Goal: Navigation & Orientation: Understand site structure

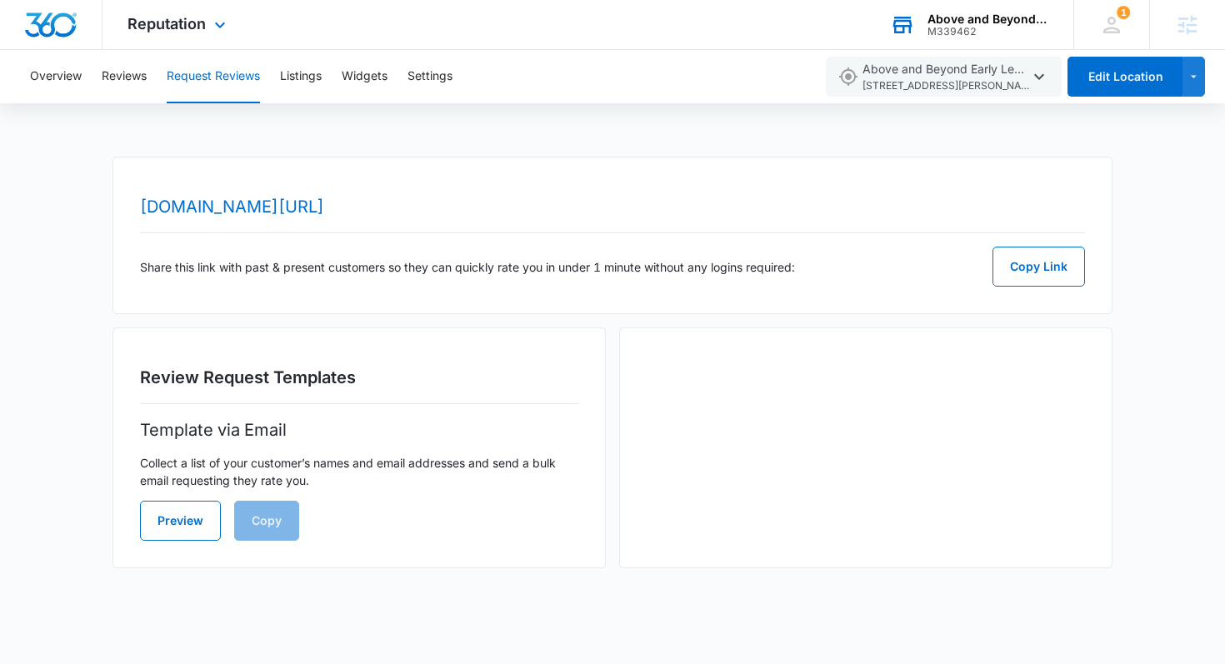
click at [981, 33] on div "M339462" at bounding box center [989, 32] width 122 height 12
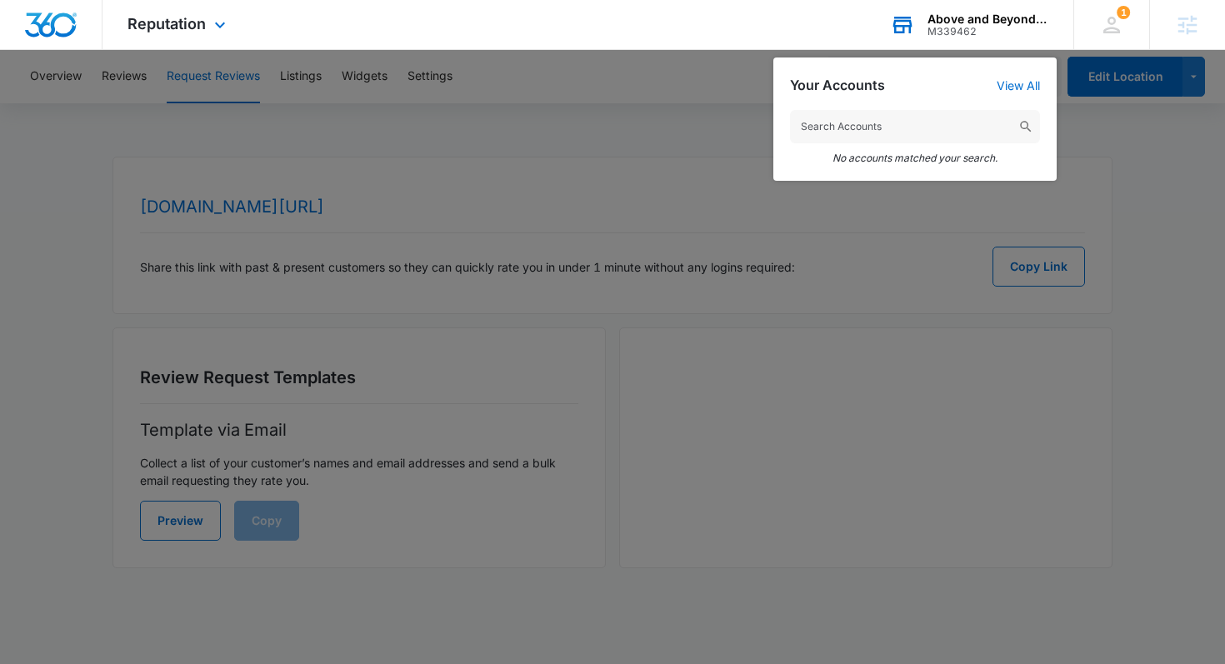
click at [882, 111] on input "text" at bounding box center [915, 126] width 250 height 33
click at [883, 129] on input "text" at bounding box center [915, 126] width 250 height 33
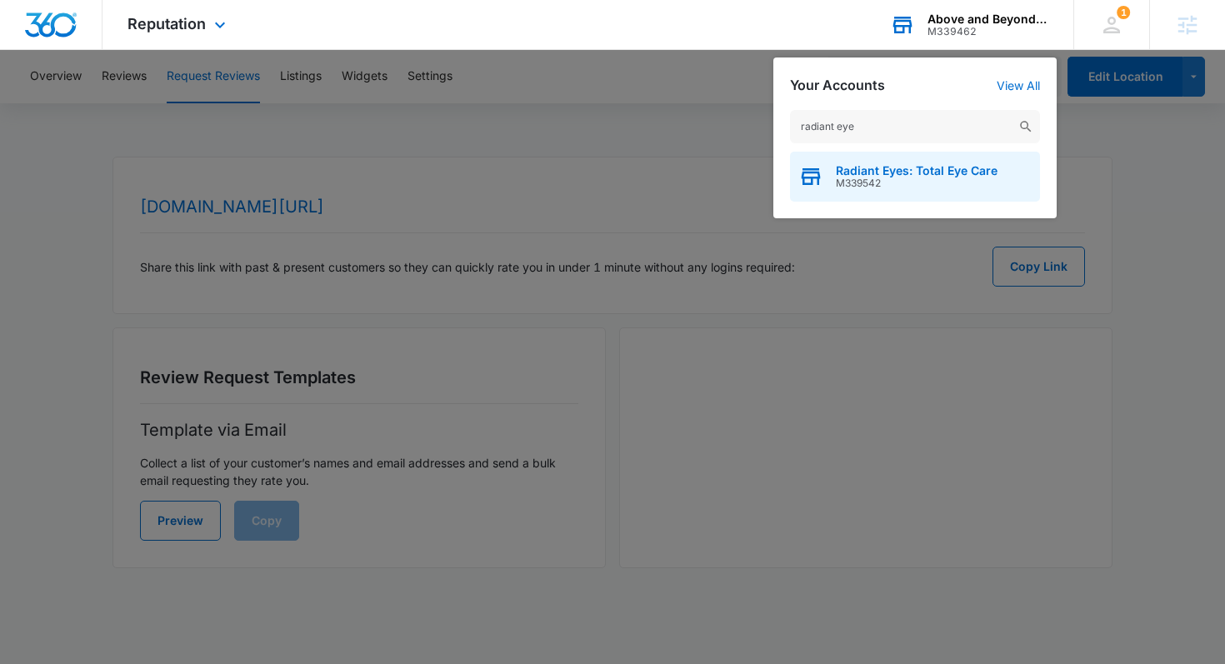
type input "radiant eye"
click at [938, 180] on span "M339542" at bounding box center [917, 184] width 162 height 12
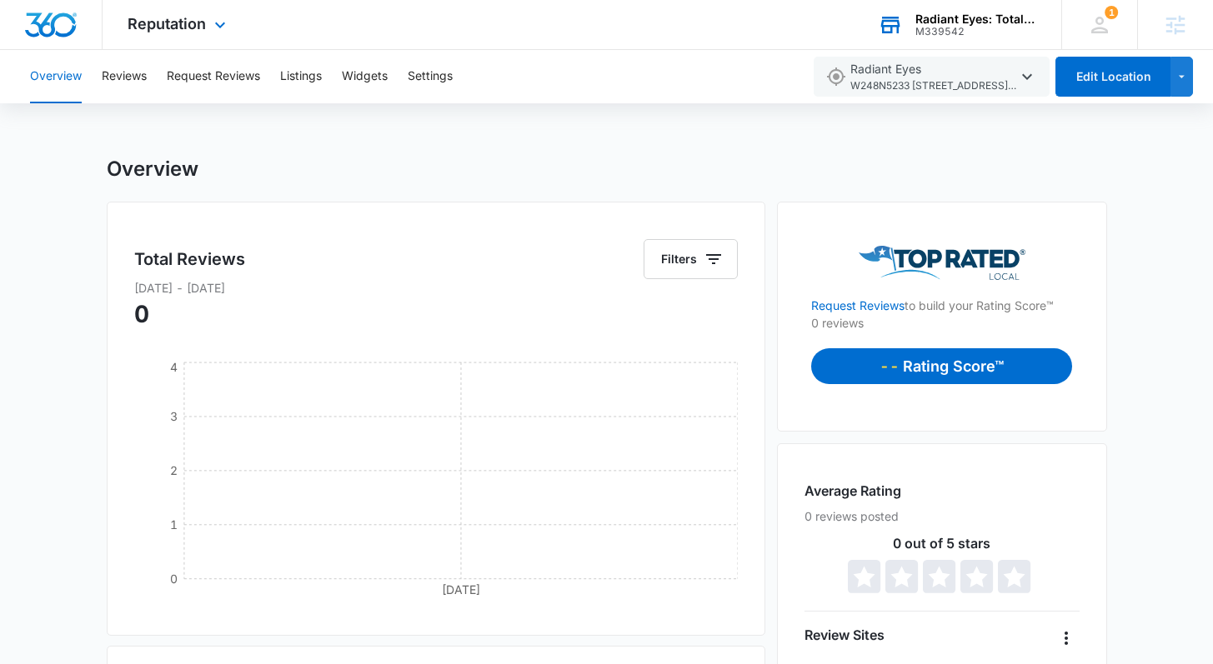
click at [152, 33] on div "Reputation Apps Reputation Websites Forms CRM Email Social Content Ads Intellig…" at bounding box center [179, 24] width 153 height 49
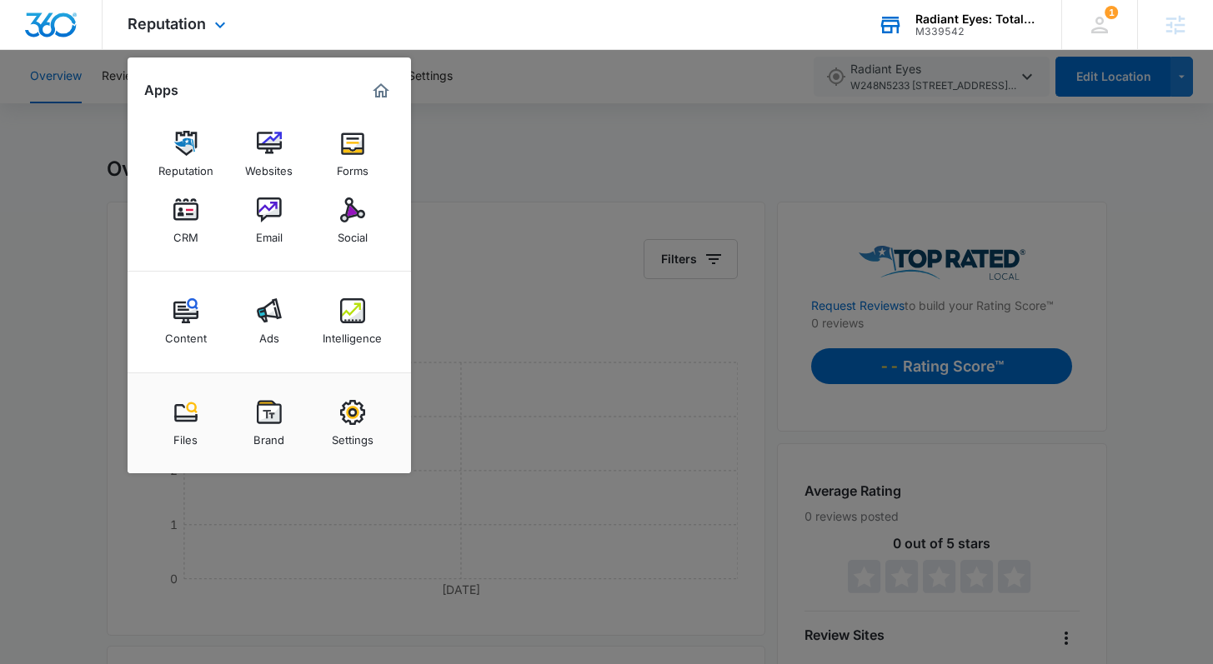
click at [58, 26] on img "Dashboard" at bounding box center [50, 25] width 53 height 25
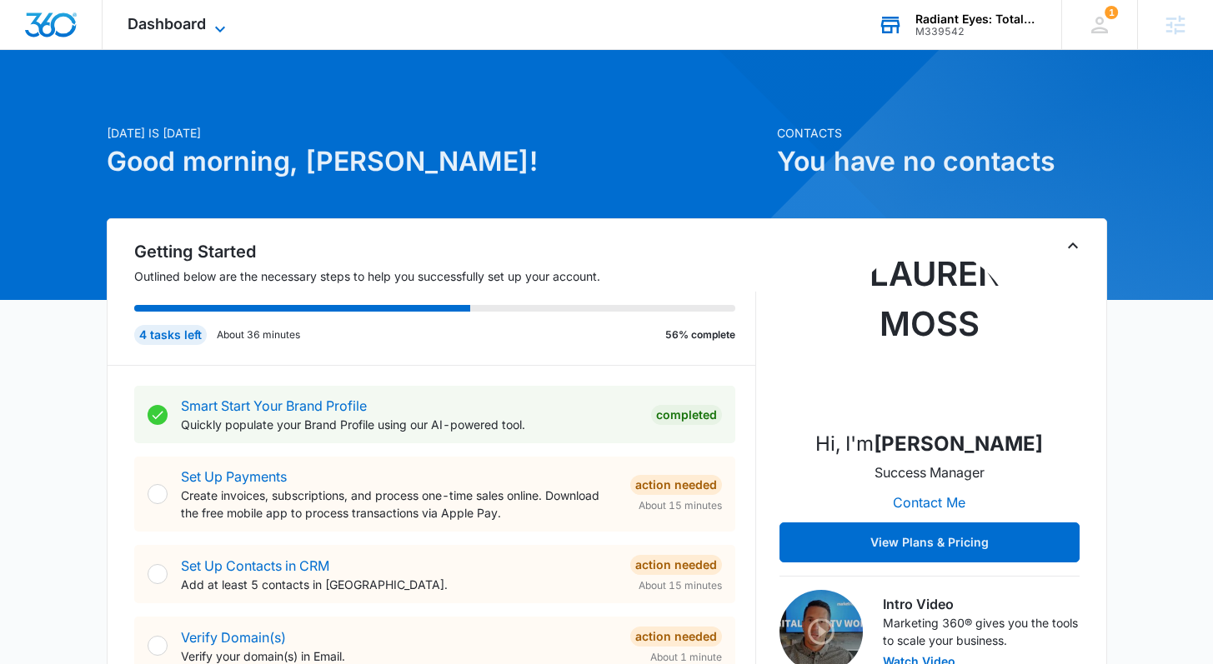
click at [215, 26] on icon at bounding box center [220, 29] width 20 height 20
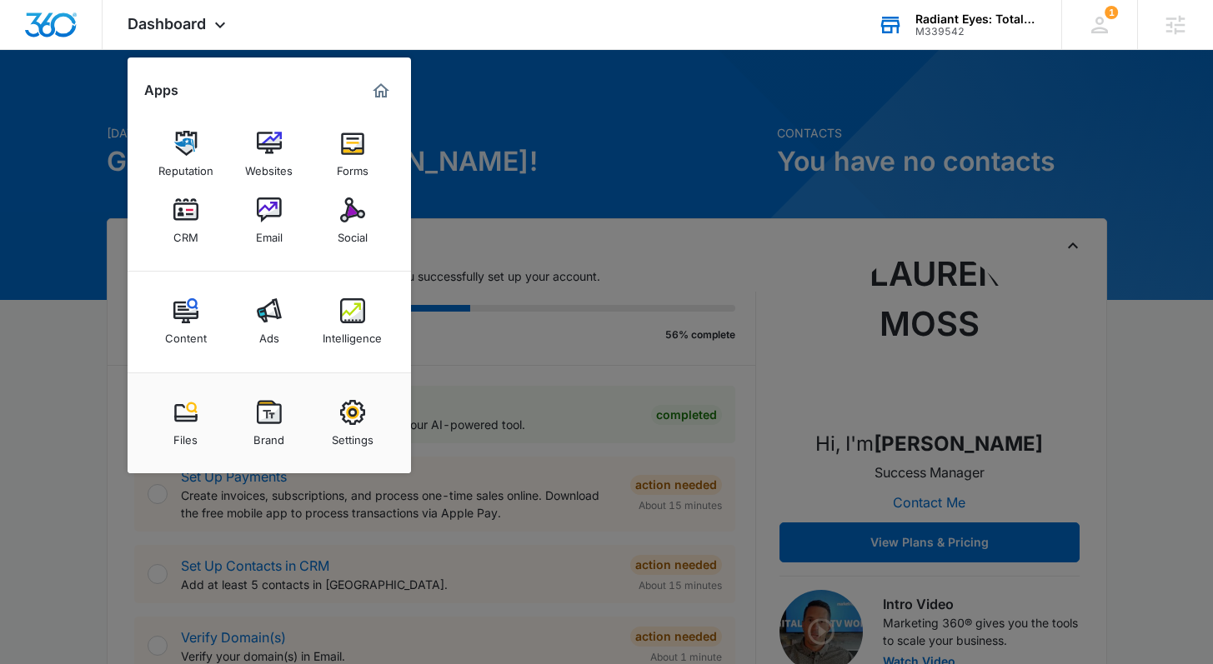
click at [551, 76] on div at bounding box center [606, 332] width 1213 height 664
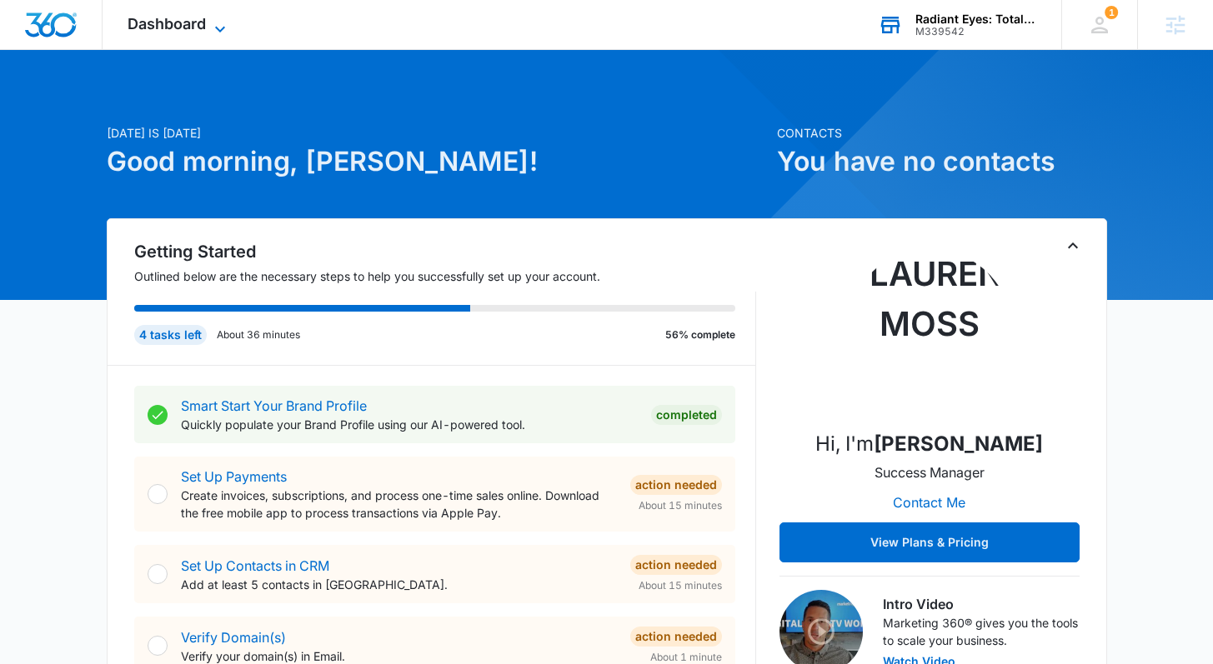
click at [201, 22] on span "Dashboard" at bounding box center [167, 24] width 78 height 18
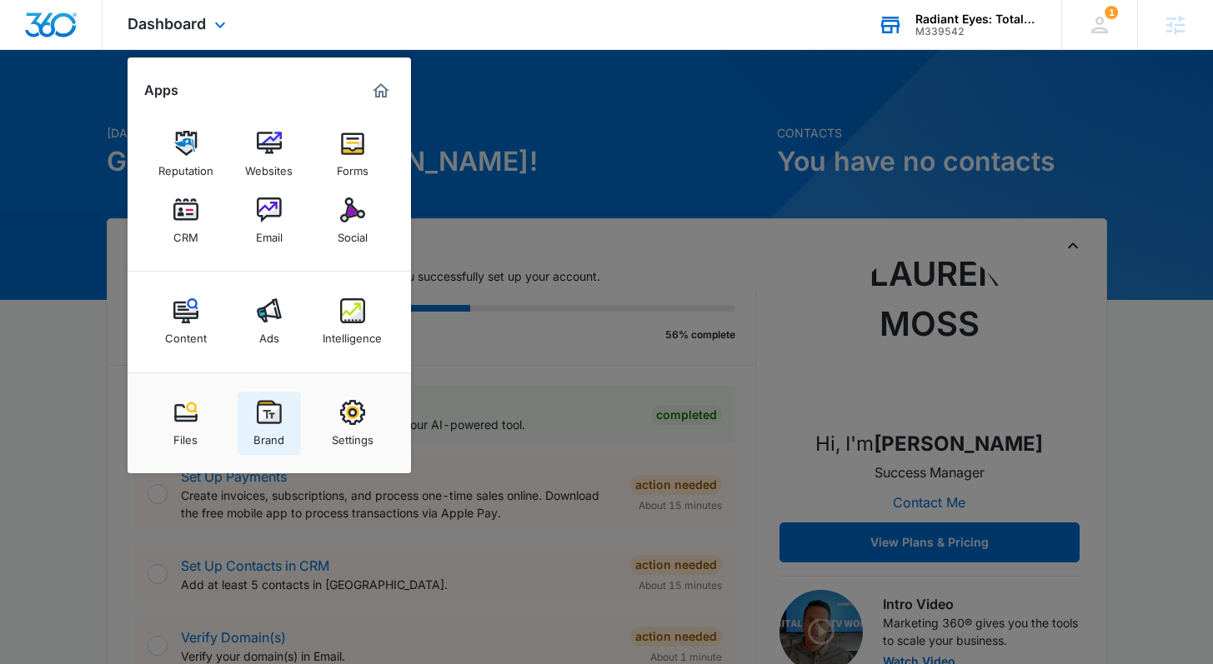
click at [271, 413] on img at bounding box center [269, 412] width 25 height 25
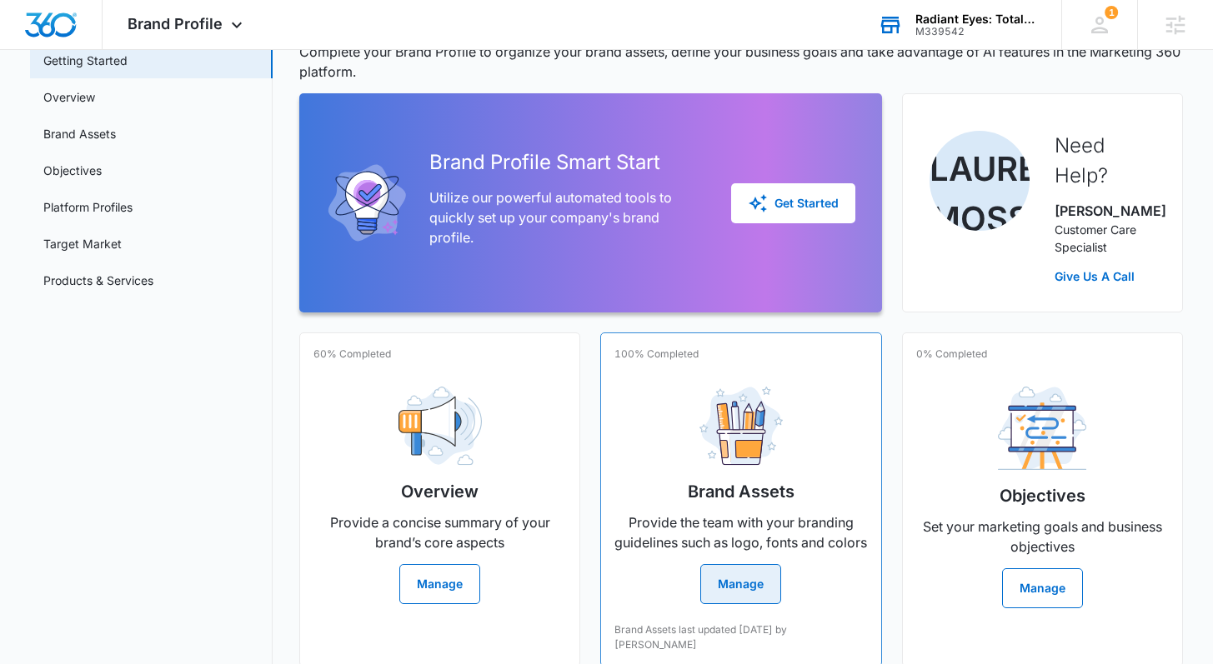
scroll to position [102, 0]
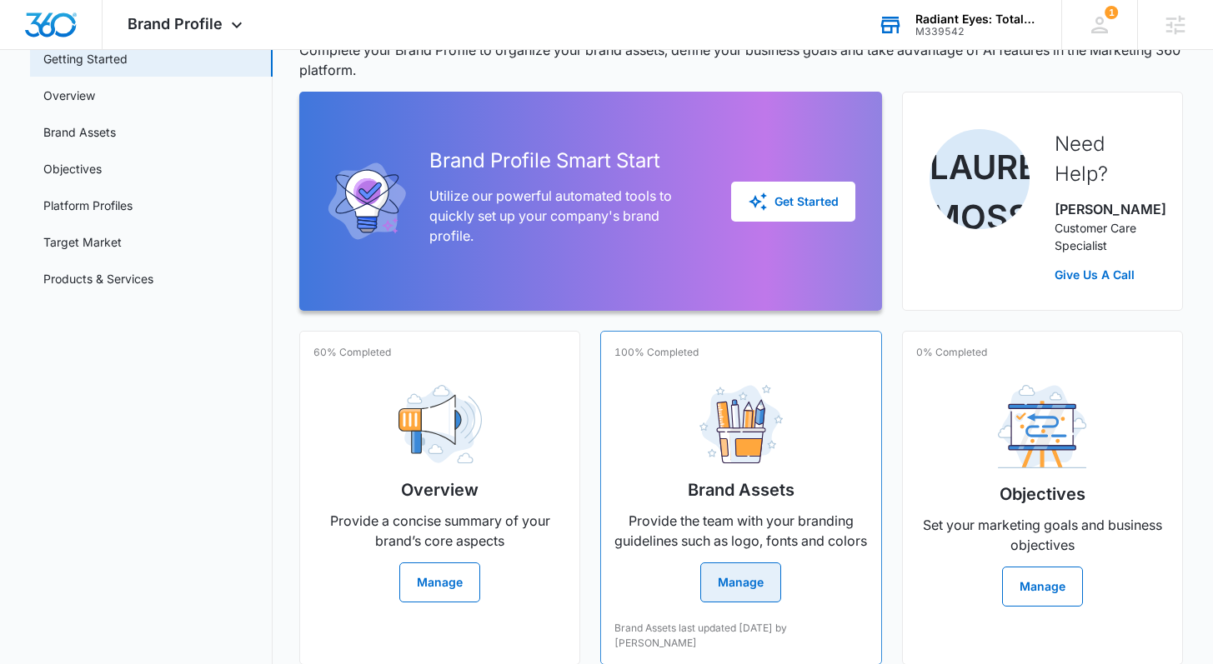
click at [754, 598] on button "Manage" at bounding box center [740, 583] width 81 height 40
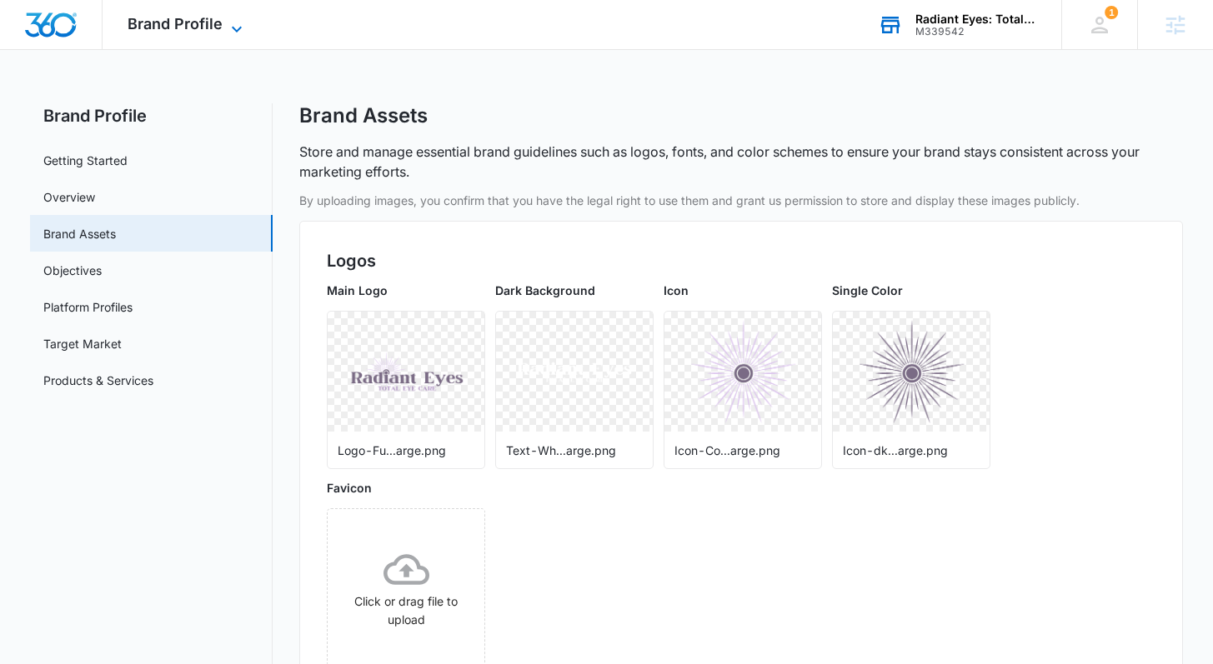
click at [220, 30] on span "Brand Profile" at bounding box center [175, 24] width 95 height 18
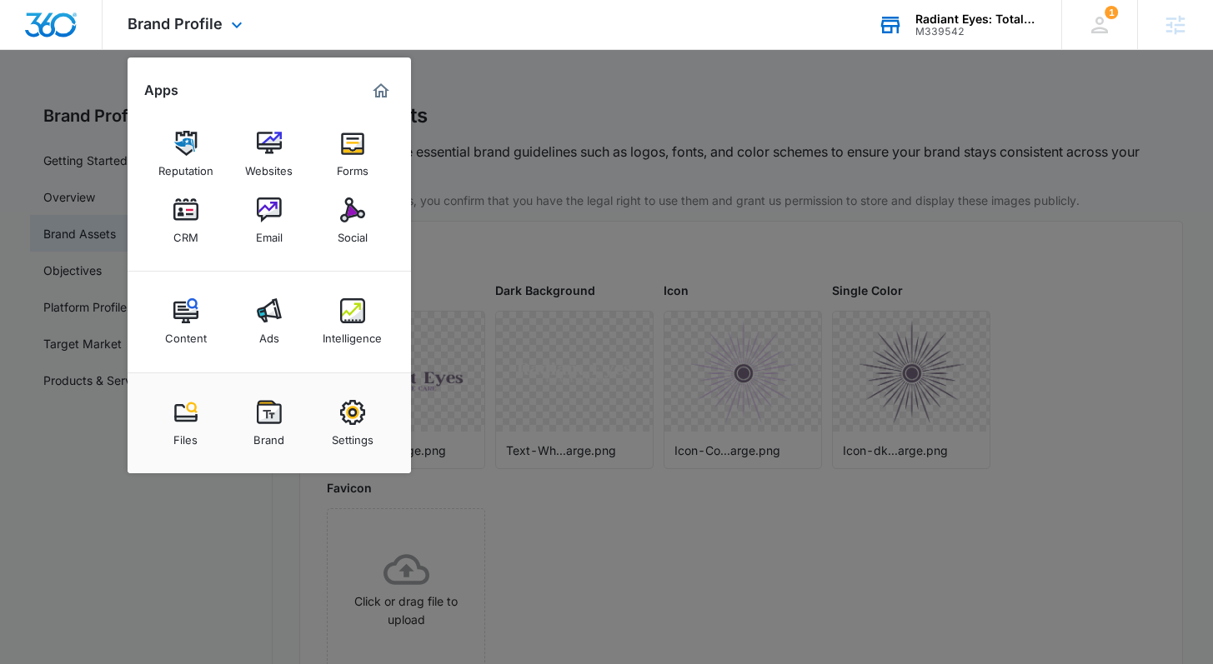
click at [53, 29] on img "Dashboard" at bounding box center [50, 25] width 53 height 25
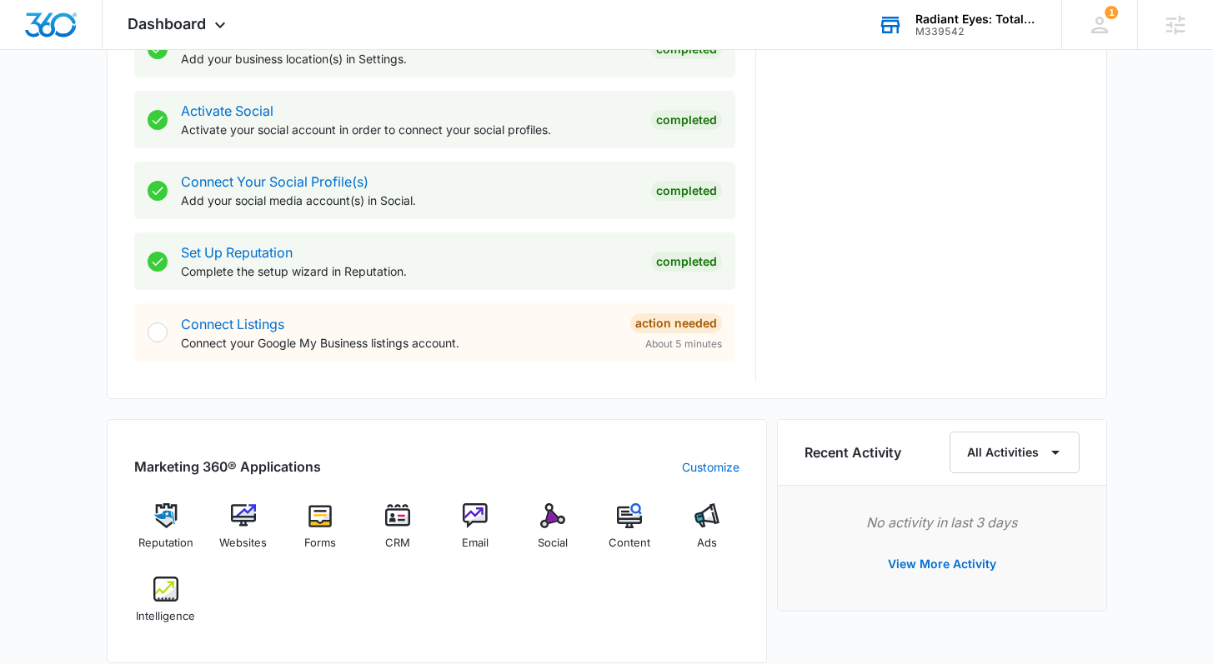
scroll to position [669, 0]
click at [171, 518] on img at bounding box center [165, 515] width 25 height 25
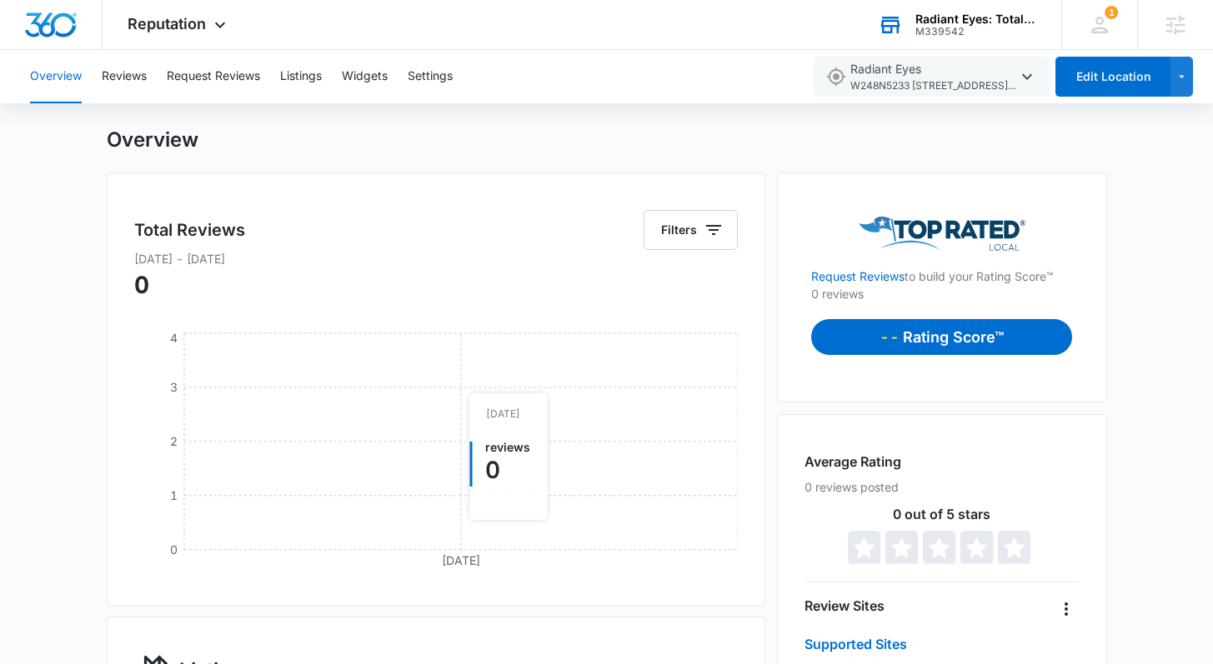
scroll to position [33, 0]
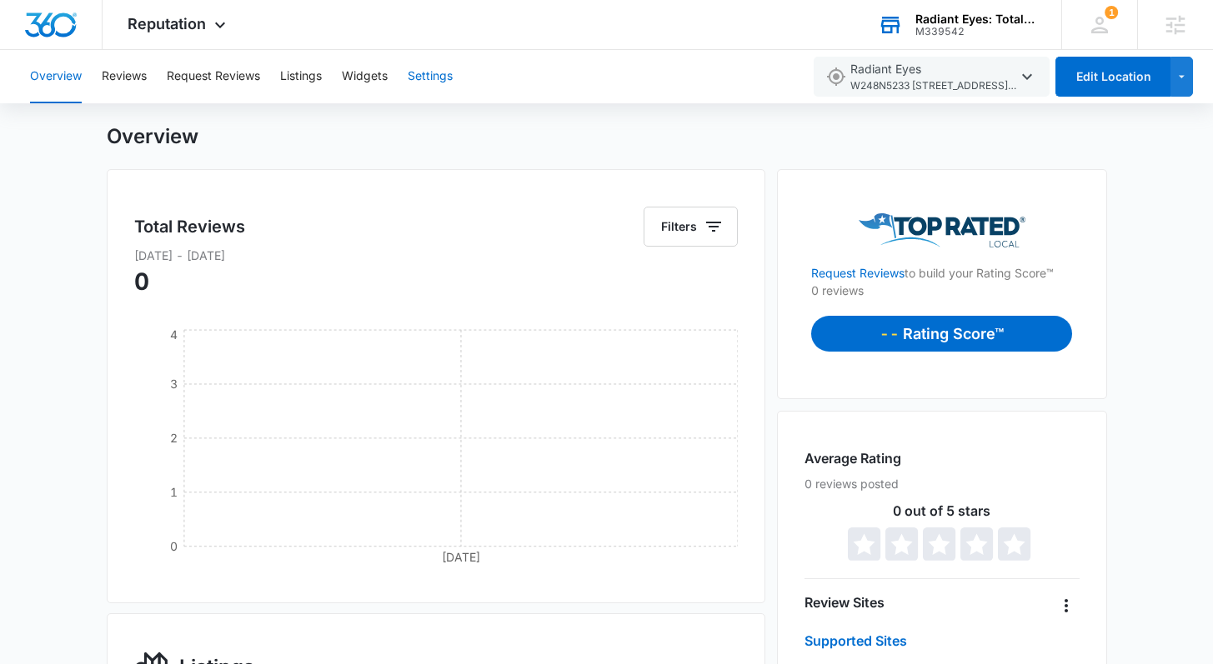
click at [429, 79] on button "Settings" at bounding box center [430, 76] width 45 height 53
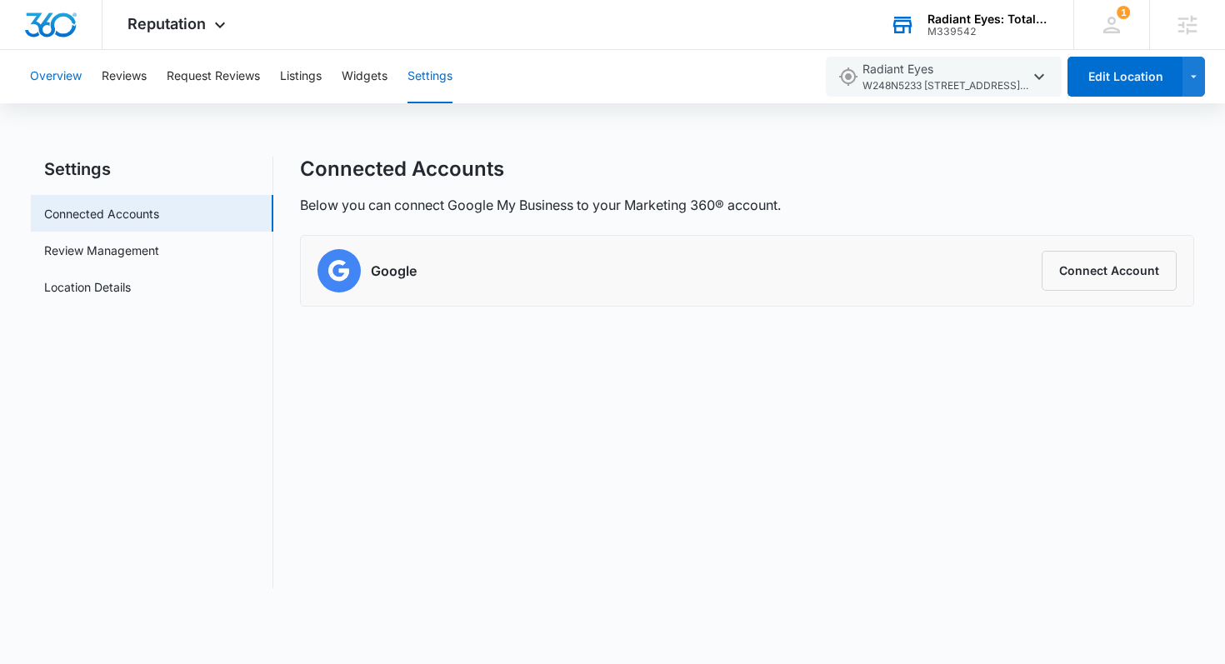
click at [73, 78] on button "Overview" at bounding box center [56, 76] width 52 height 53
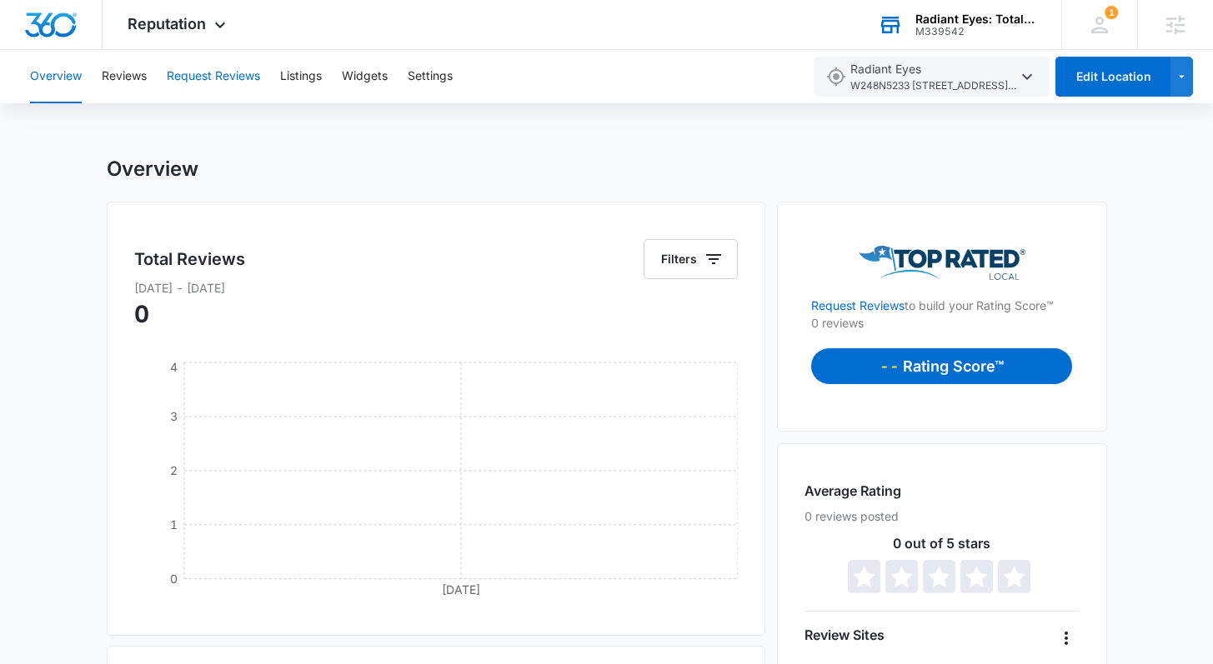
click at [185, 80] on button "Request Reviews" at bounding box center [213, 76] width 93 height 53
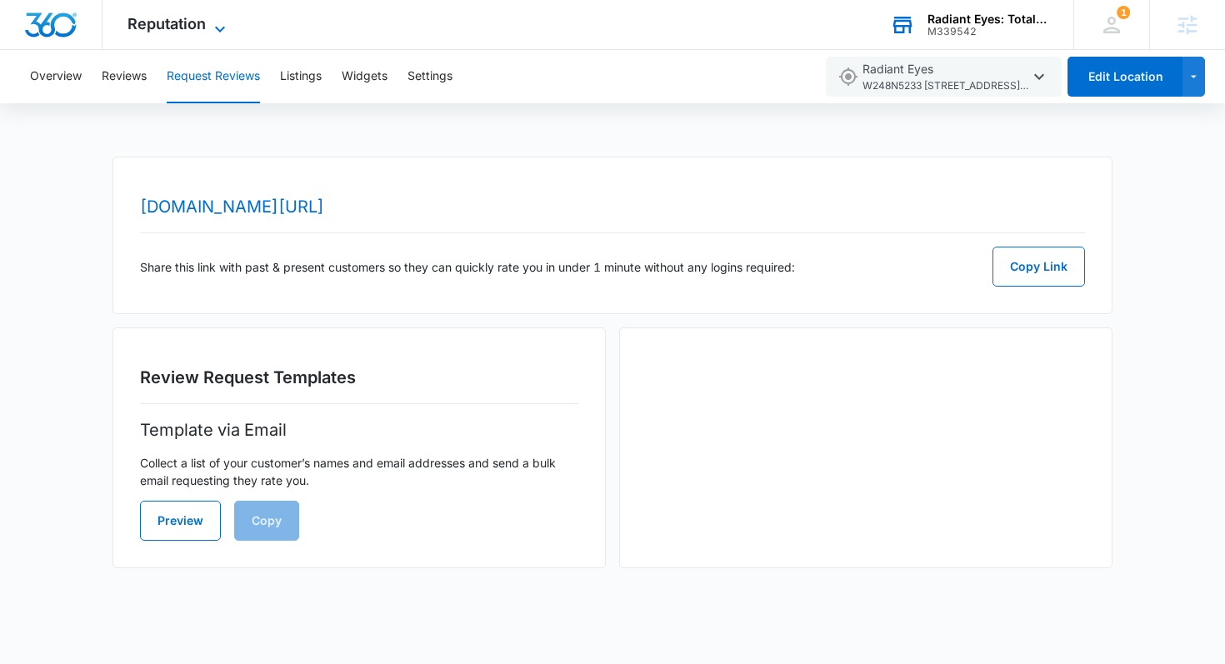
click at [179, 28] on span "Reputation" at bounding box center [167, 24] width 78 height 18
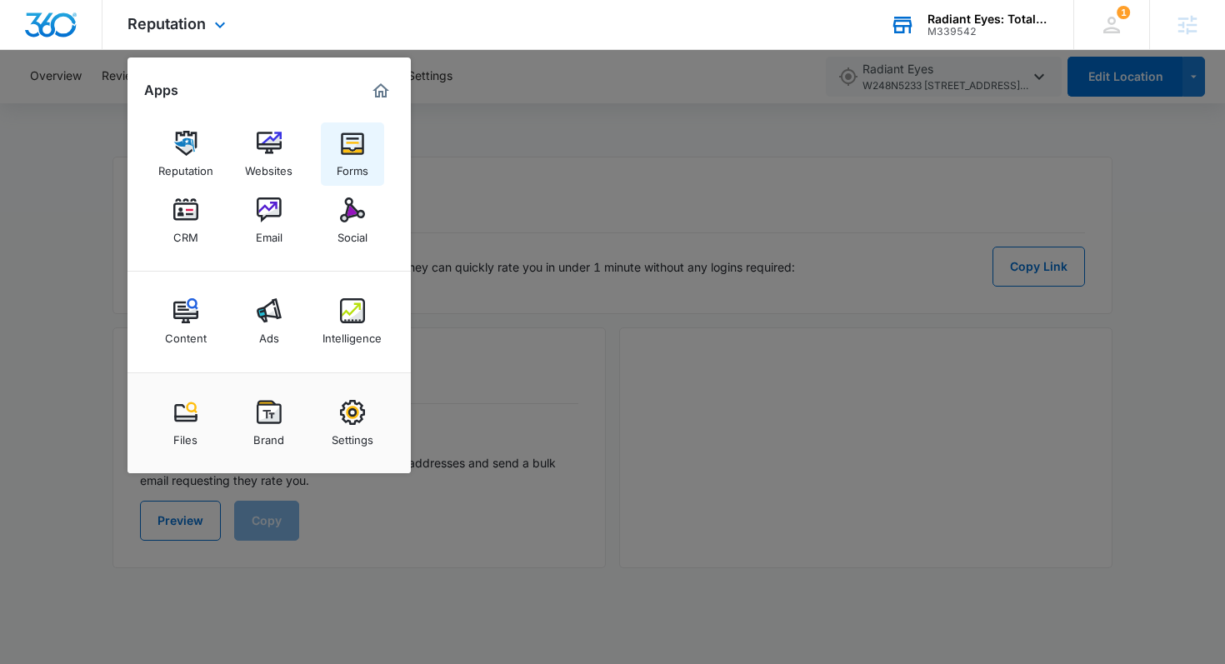
click at [358, 151] on img at bounding box center [352, 143] width 25 height 25
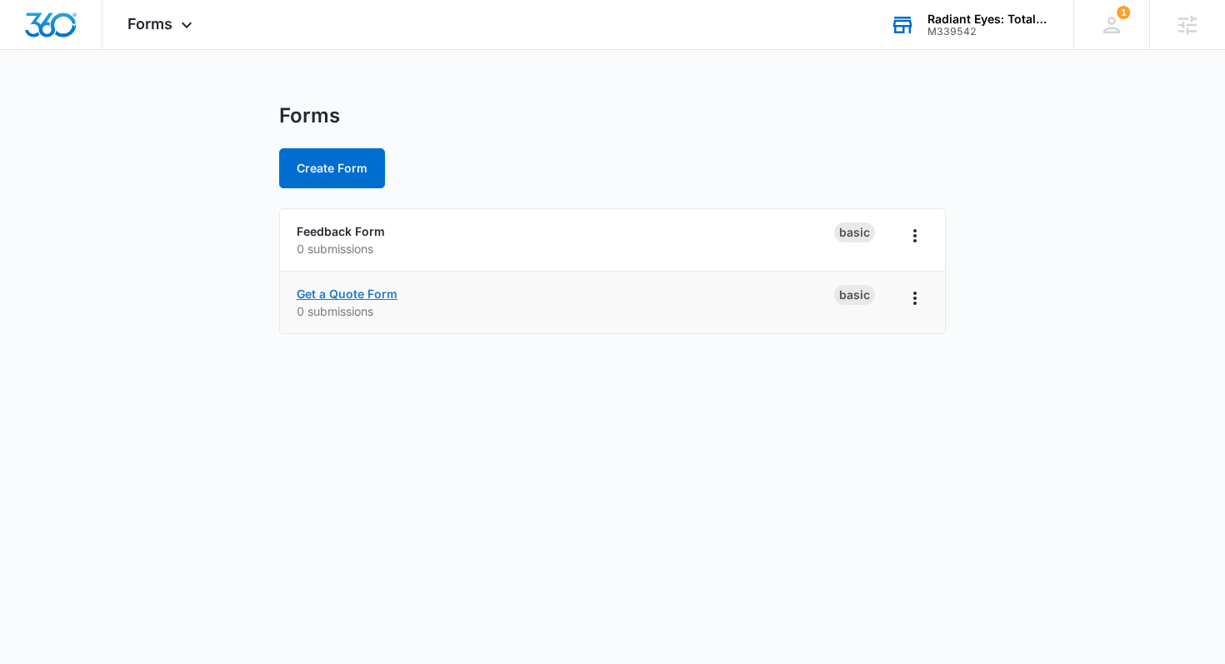
click at [378, 297] on link "Get a Quote Form" at bounding box center [347, 294] width 101 height 14
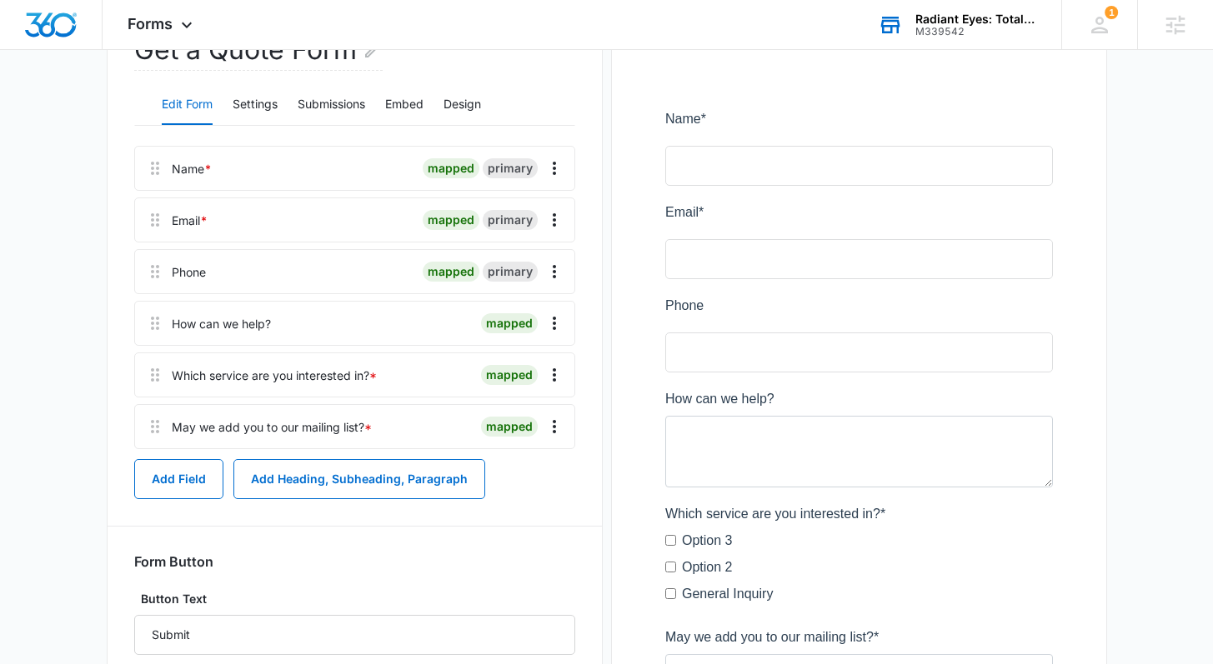
scroll to position [188, 0]
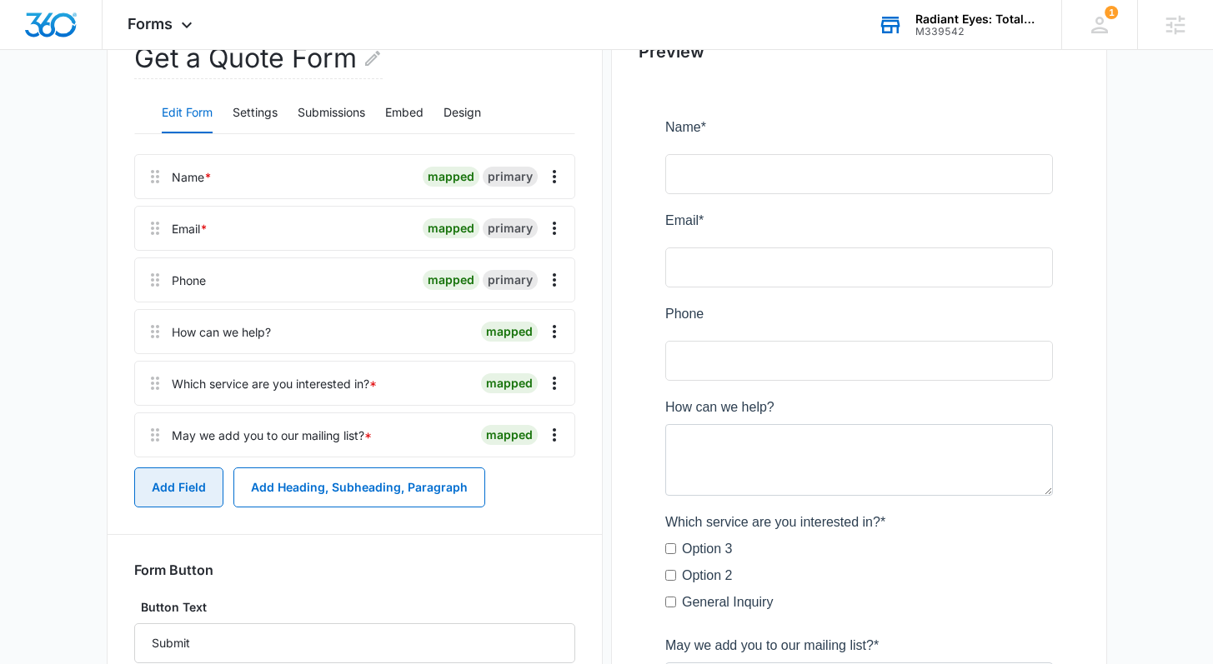
click at [184, 488] on button "Add Field" at bounding box center [178, 488] width 89 height 40
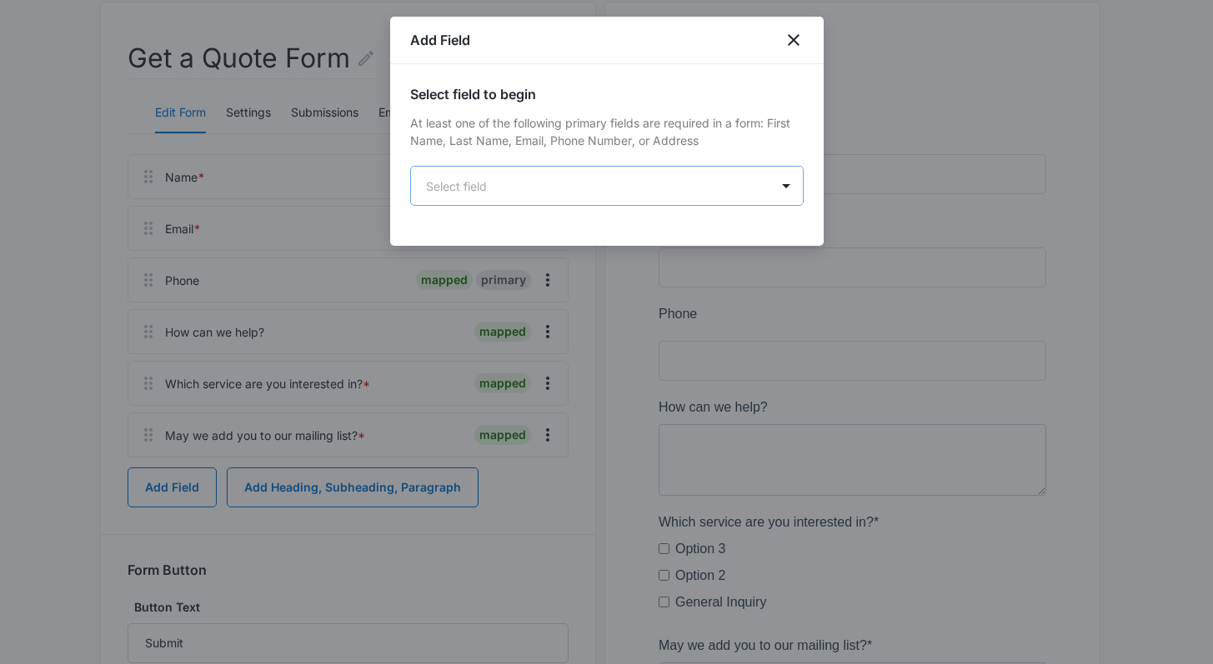
click at [603, 173] on body "Forms Apps Reputation Websites Forms CRM Email Social Content Ads Intelligence …" at bounding box center [606, 341] width 1213 height 1059
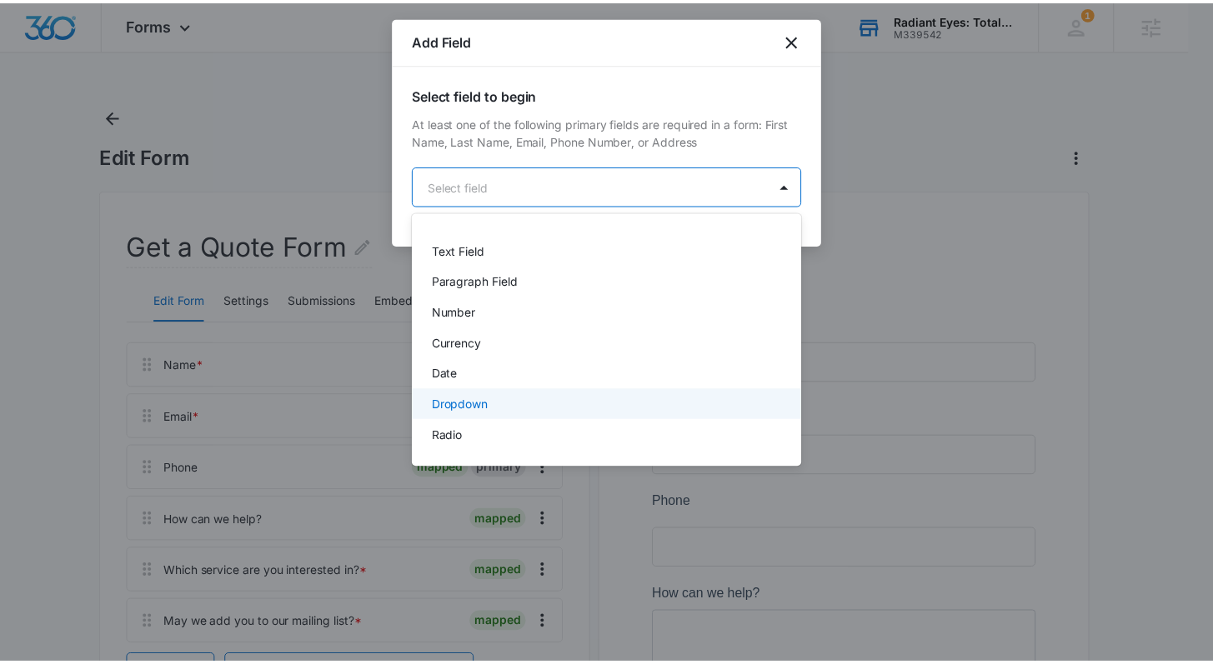
scroll to position [239, 0]
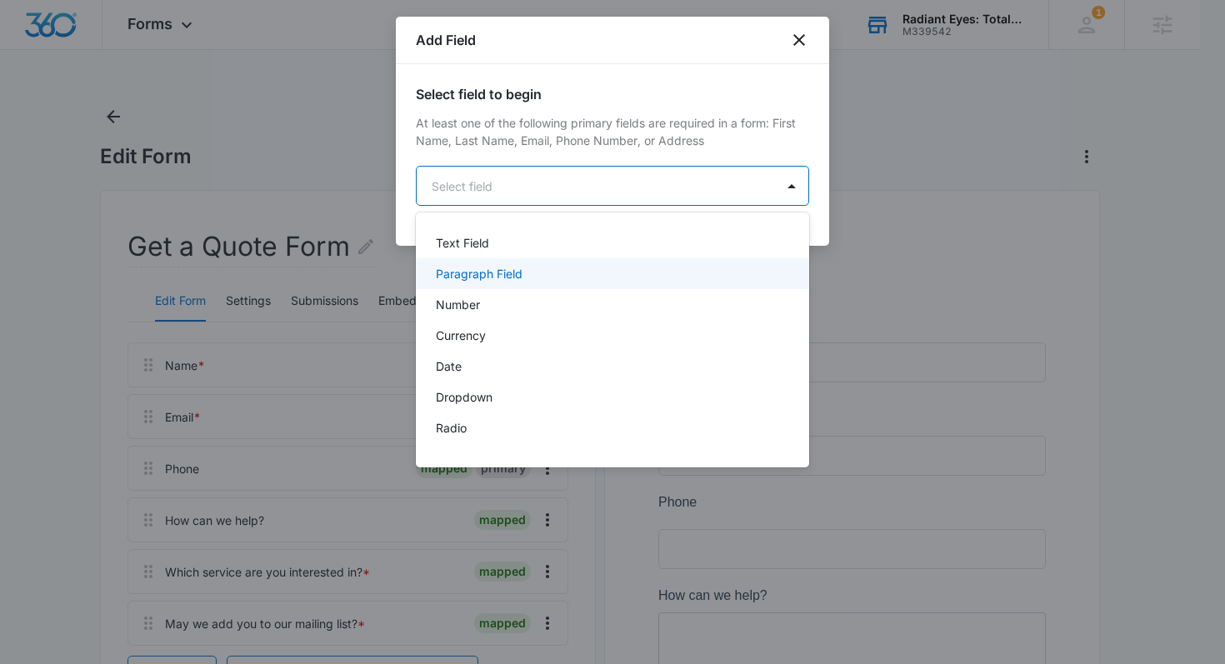
click at [971, 189] on div at bounding box center [612, 332] width 1225 height 664
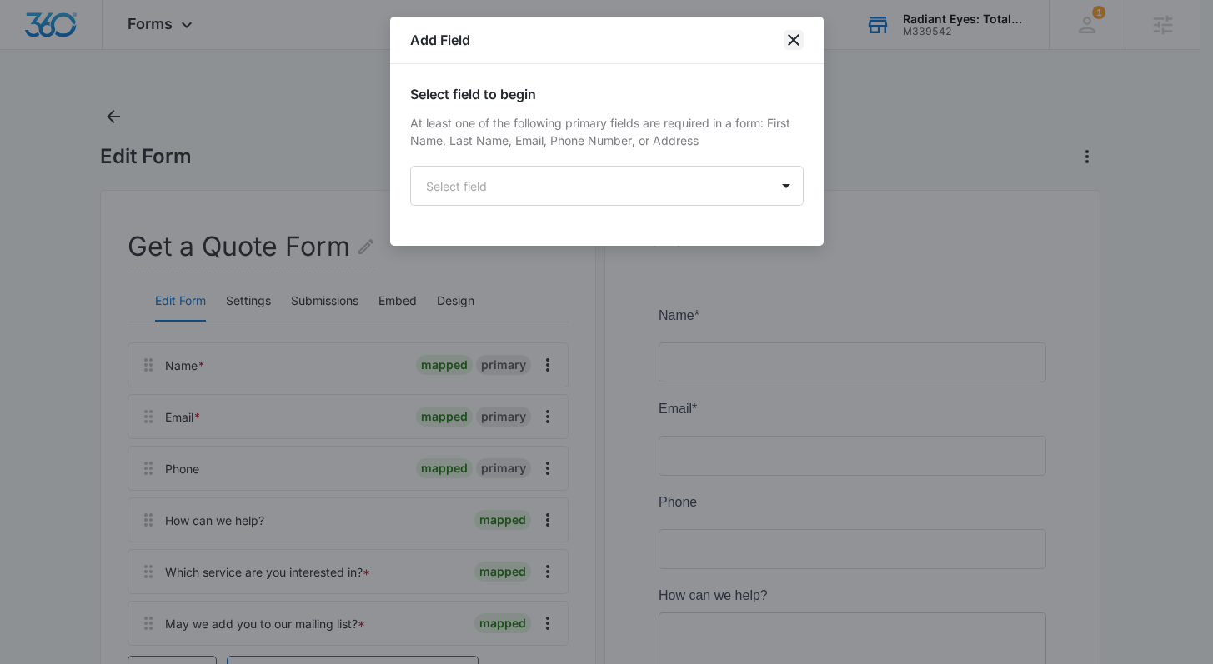
click at [792, 39] on icon "close" at bounding box center [794, 40] width 12 height 12
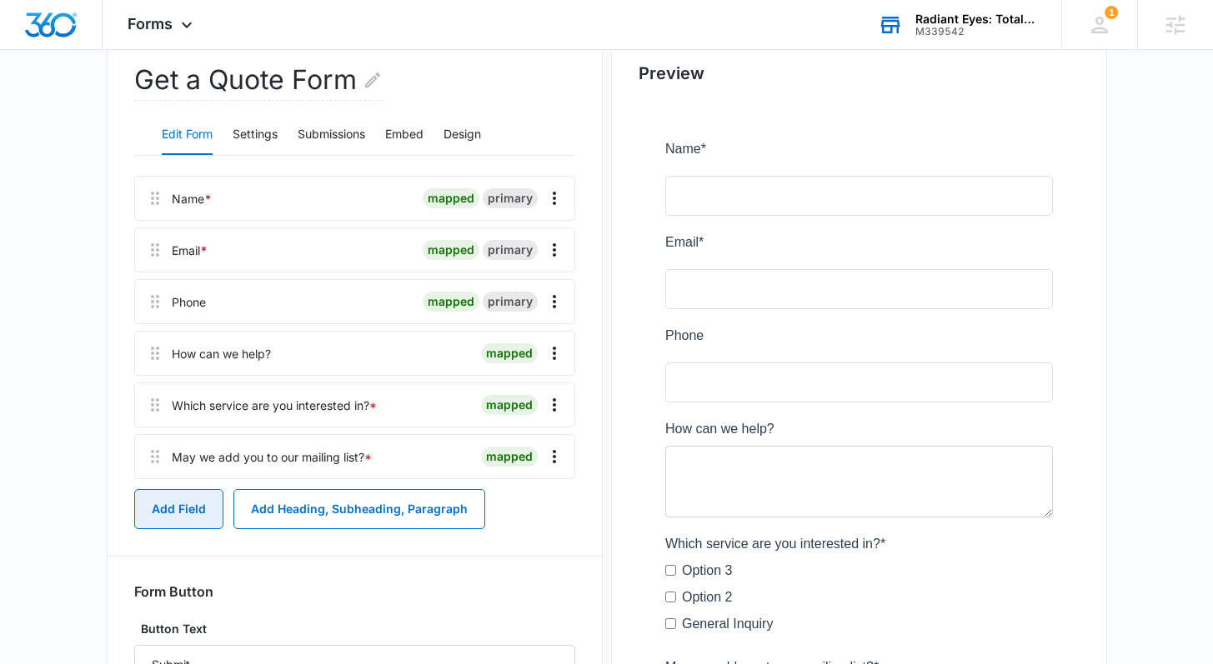
scroll to position [0, 0]
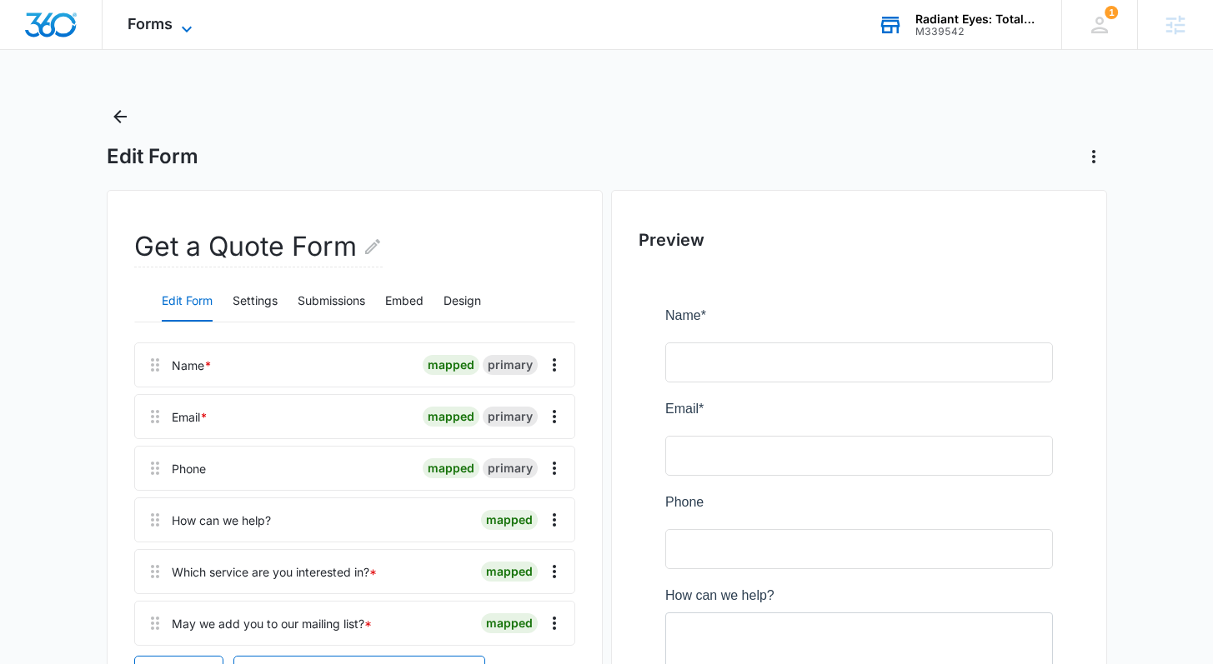
click at [188, 28] on icon at bounding box center [187, 29] width 10 height 6
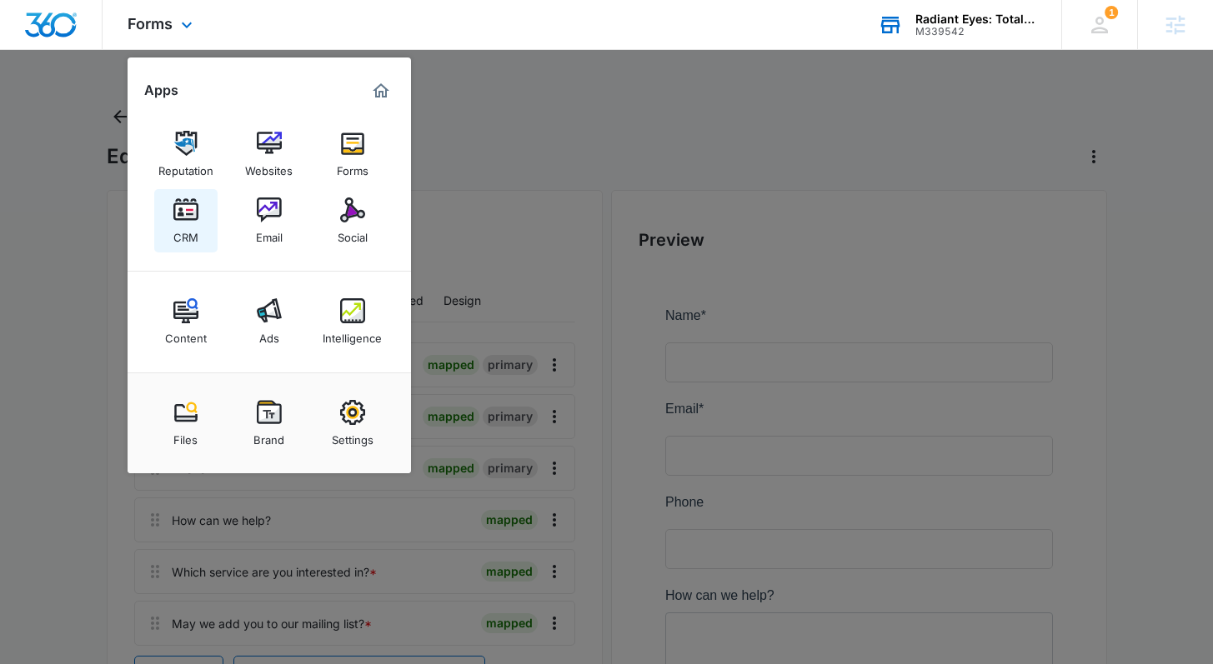
click at [173, 217] on img at bounding box center [185, 210] width 25 height 25
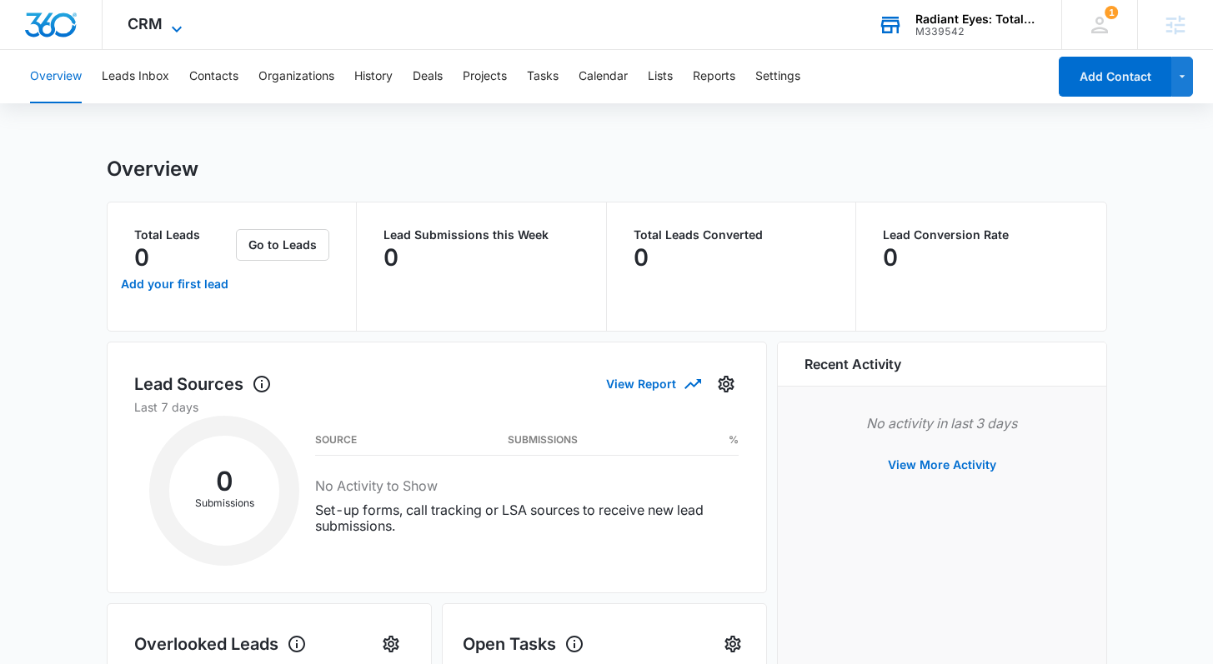
click at [145, 27] on span "CRM" at bounding box center [145, 24] width 35 height 18
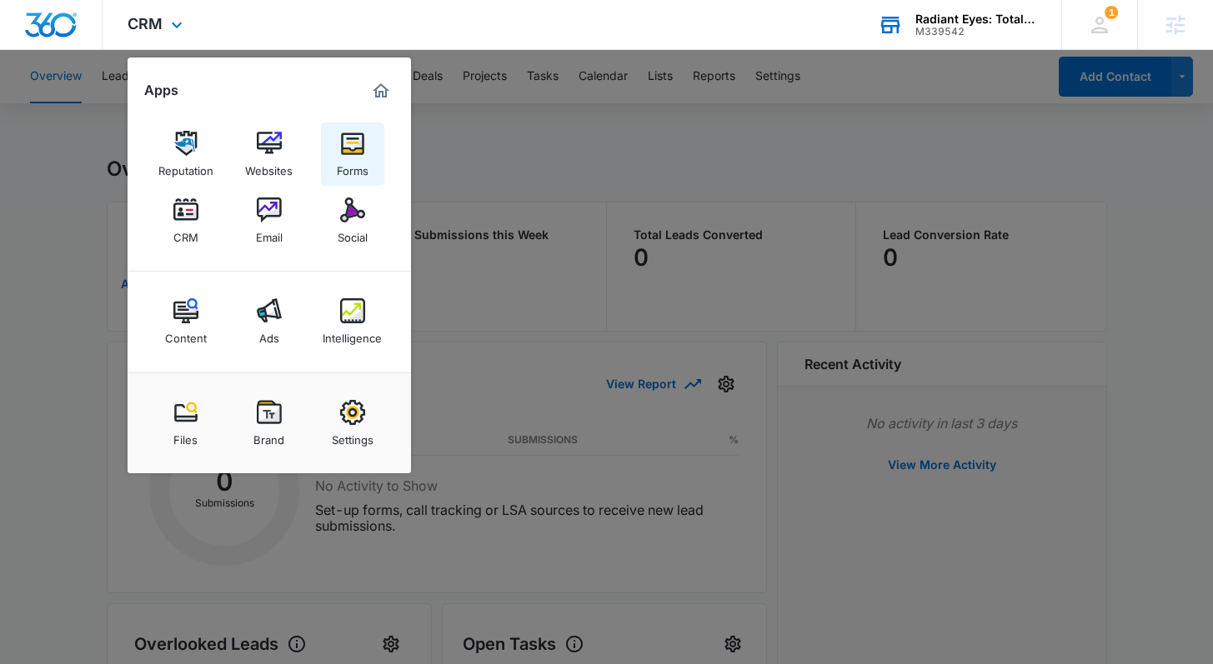
click at [347, 142] on img at bounding box center [352, 143] width 25 height 25
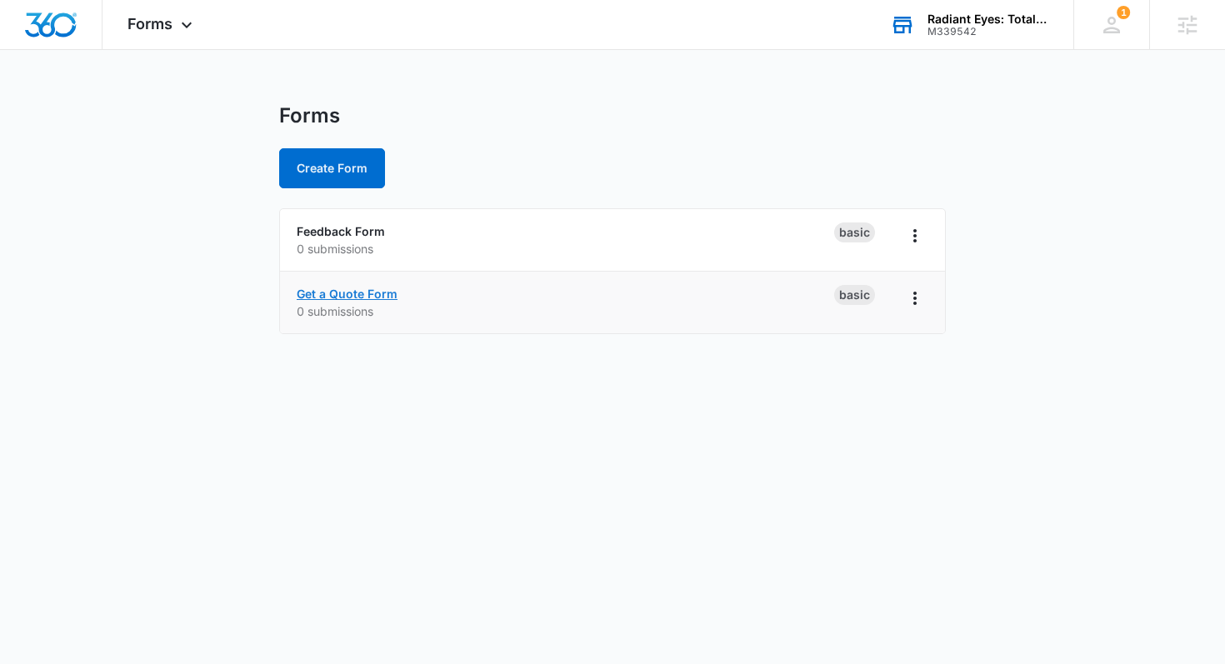
click at [345, 291] on link "Get a Quote Form" at bounding box center [347, 294] width 101 height 14
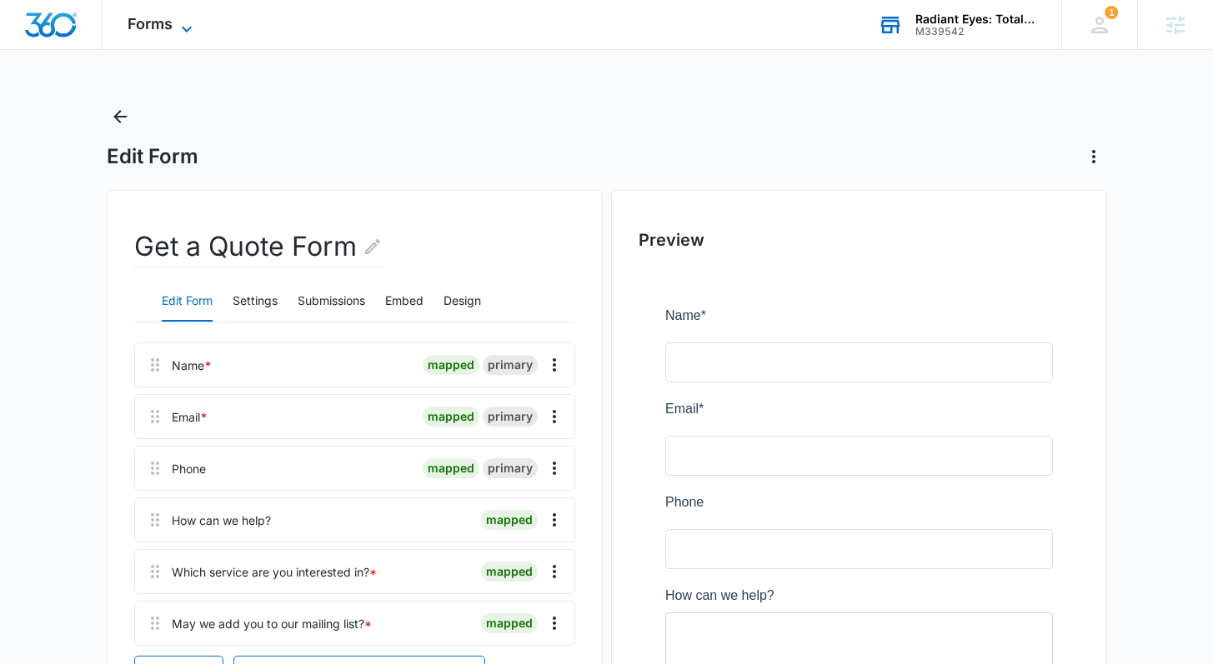
click at [160, 28] on span "Forms" at bounding box center [150, 24] width 45 height 18
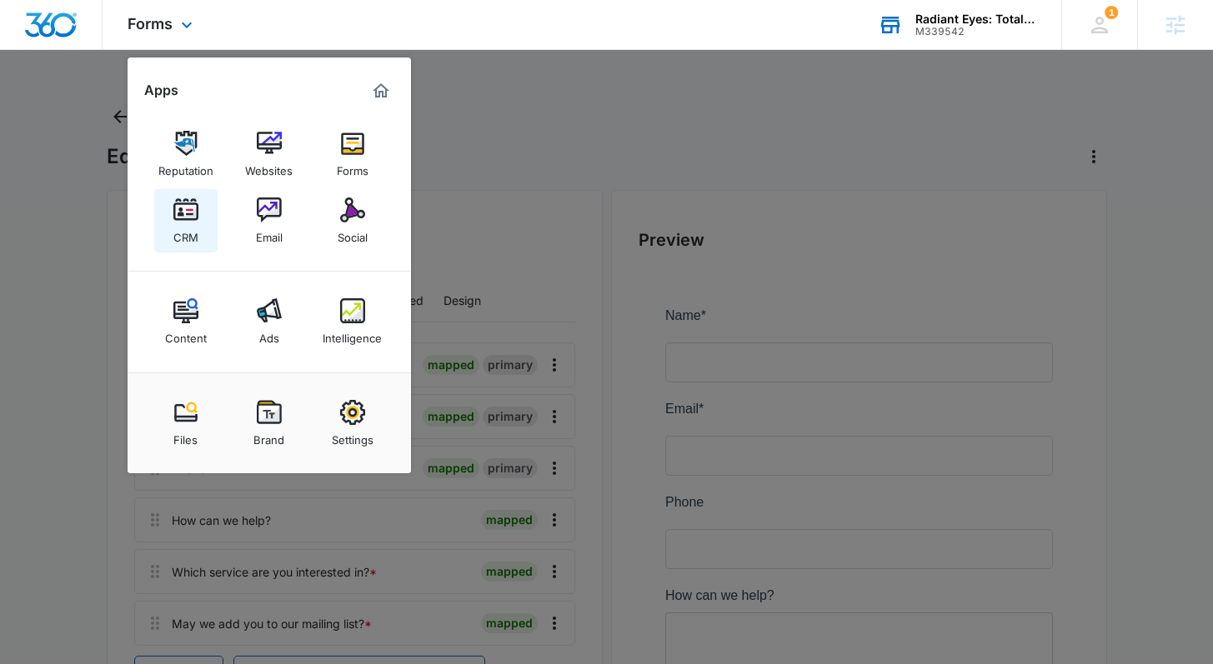
click at [182, 218] on img at bounding box center [185, 210] width 25 height 25
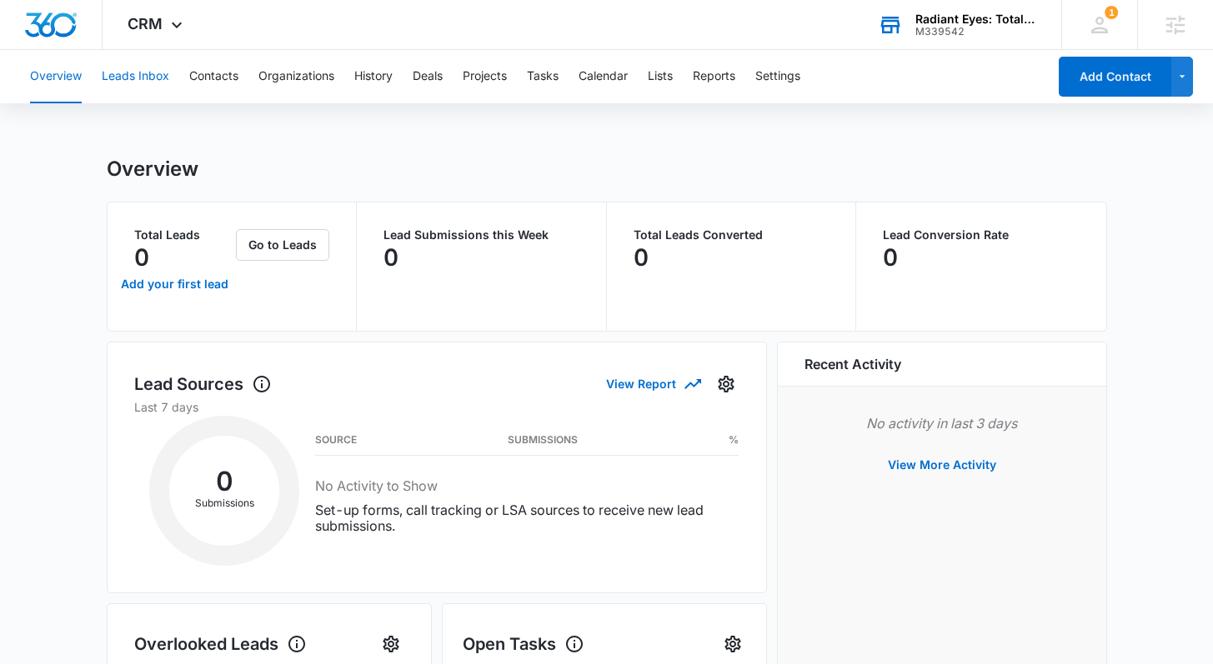
click at [155, 79] on button "Leads Inbox" at bounding box center [136, 76] width 68 height 53
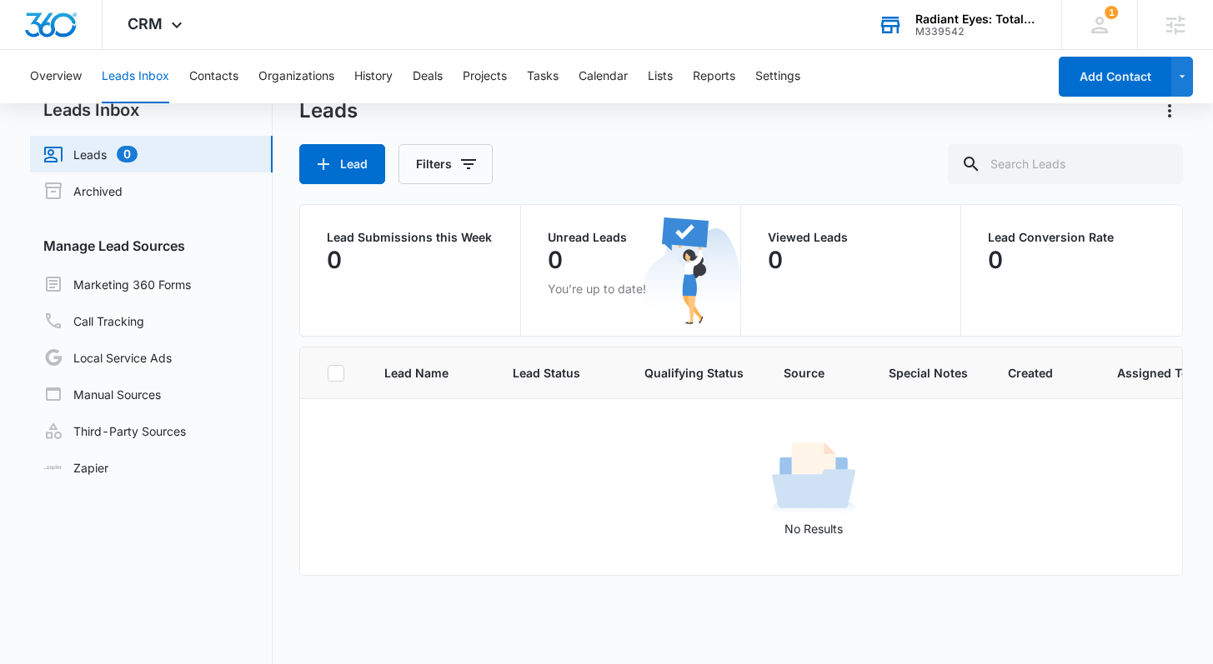
scroll to position [33, 0]
click at [424, 78] on button "Deals" at bounding box center [428, 76] width 30 height 53
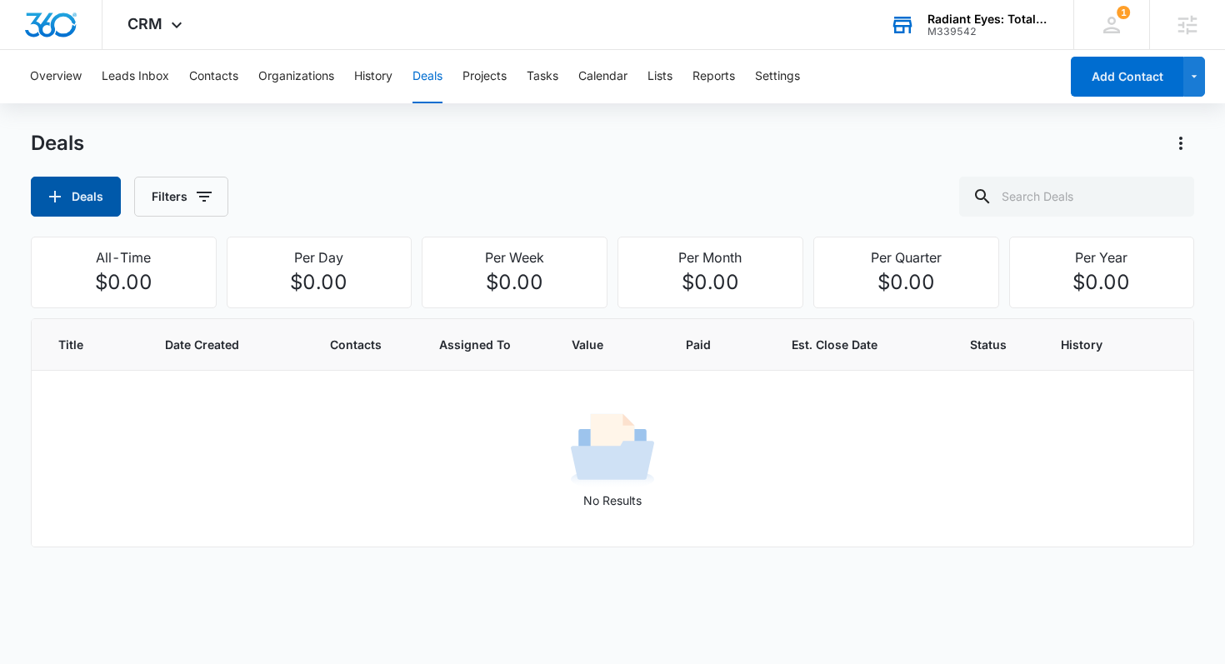
click at [97, 203] on button "Deals" at bounding box center [76, 197] width 90 height 40
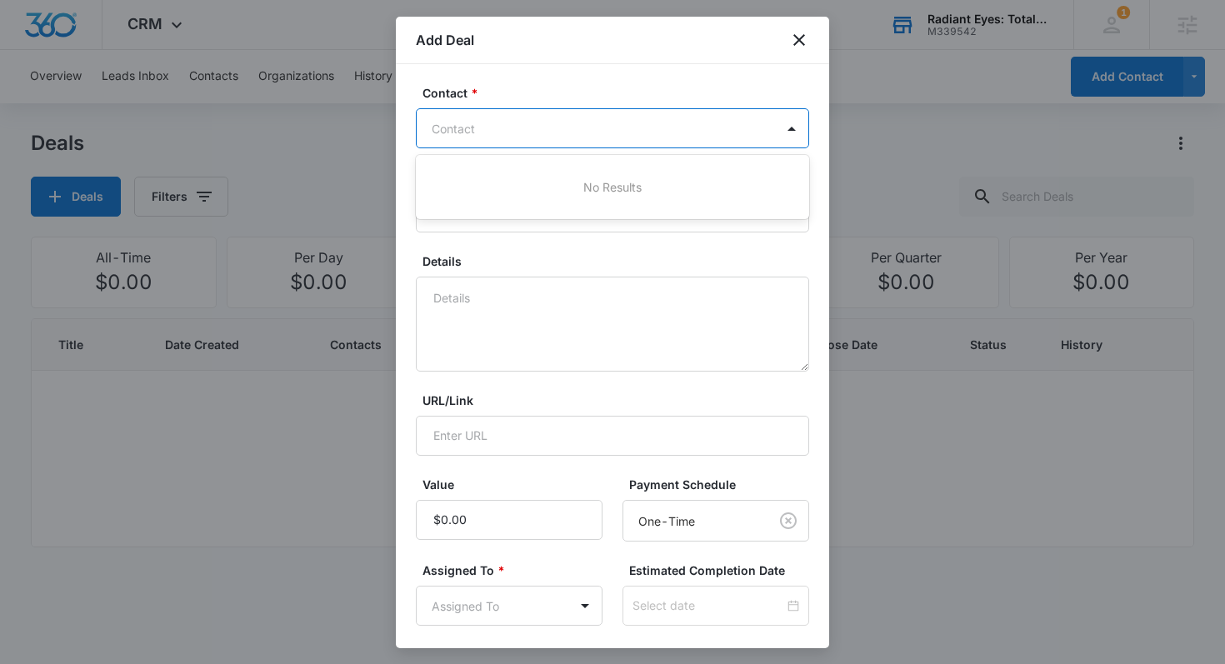
click at [556, 129] on div at bounding box center [603, 128] width 342 height 21
click at [761, 134] on div "Contact" at bounding box center [596, 129] width 358 height 38
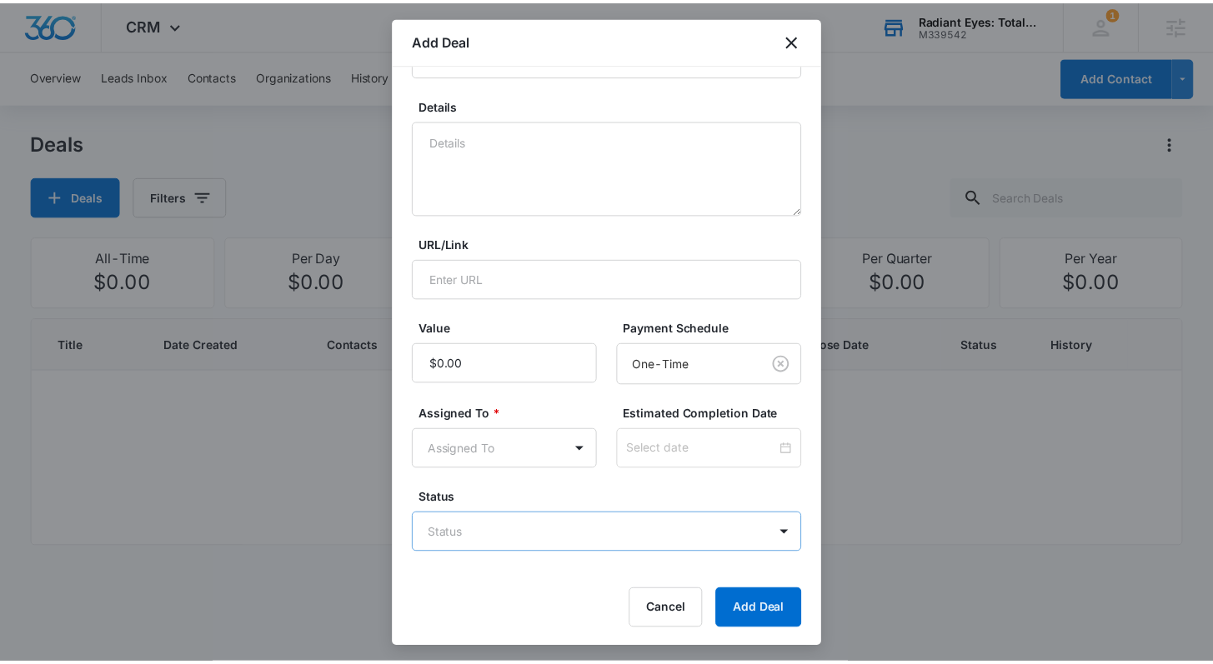
scroll to position [158, 0]
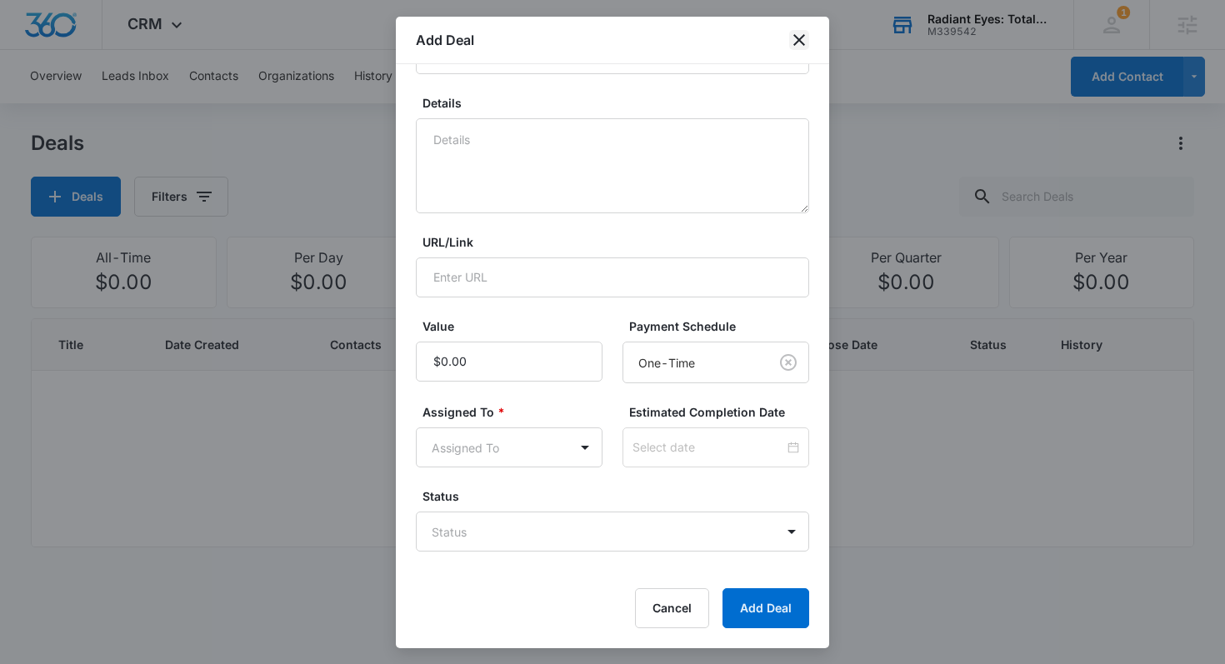
click at [797, 37] on icon "close" at bounding box center [799, 40] width 20 height 20
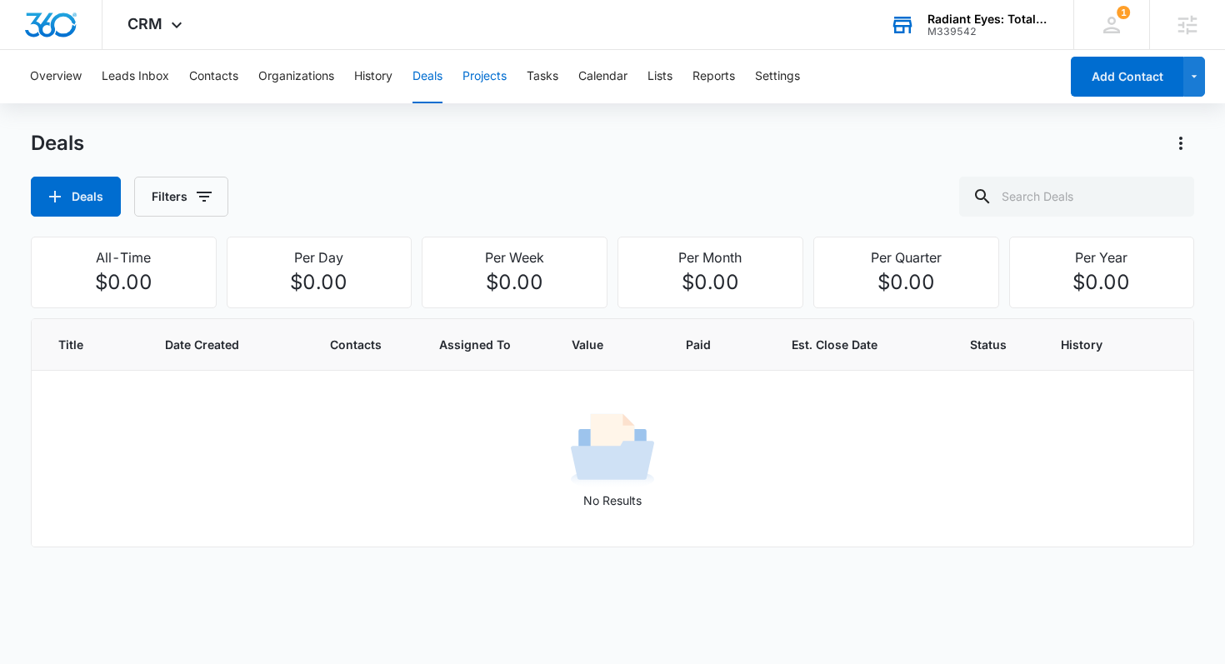
click at [493, 78] on button "Projects" at bounding box center [485, 76] width 44 height 53
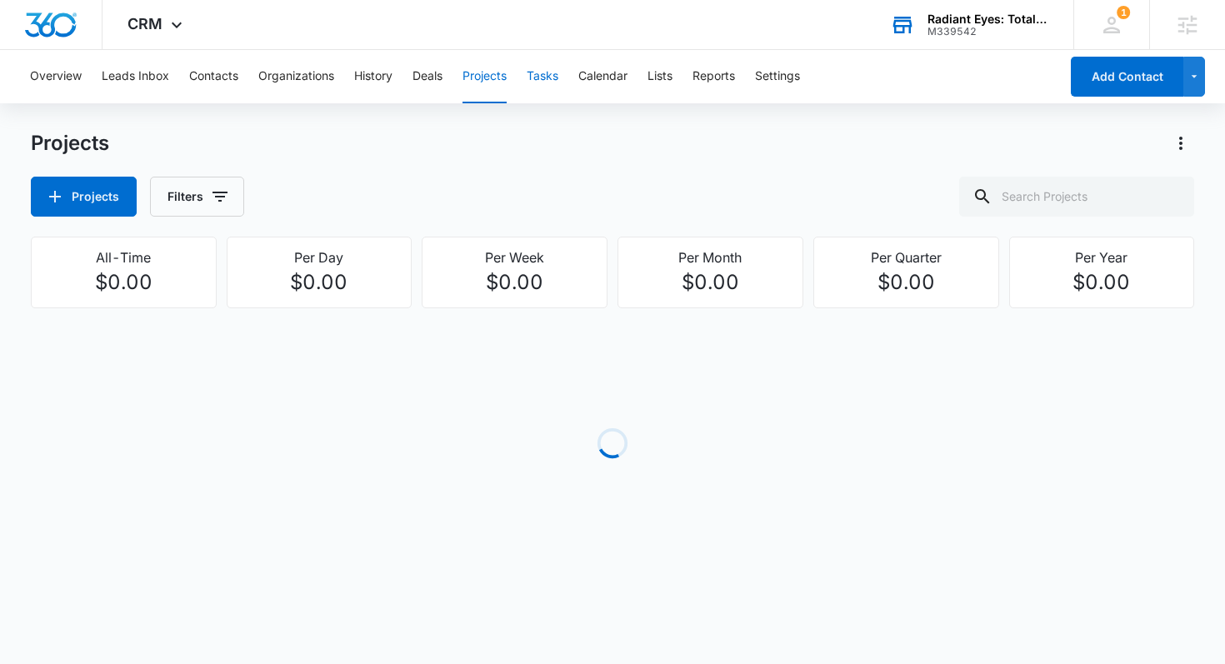
click at [538, 77] on button "Tasks" at bounding box center [543, 76] width 32 height 53
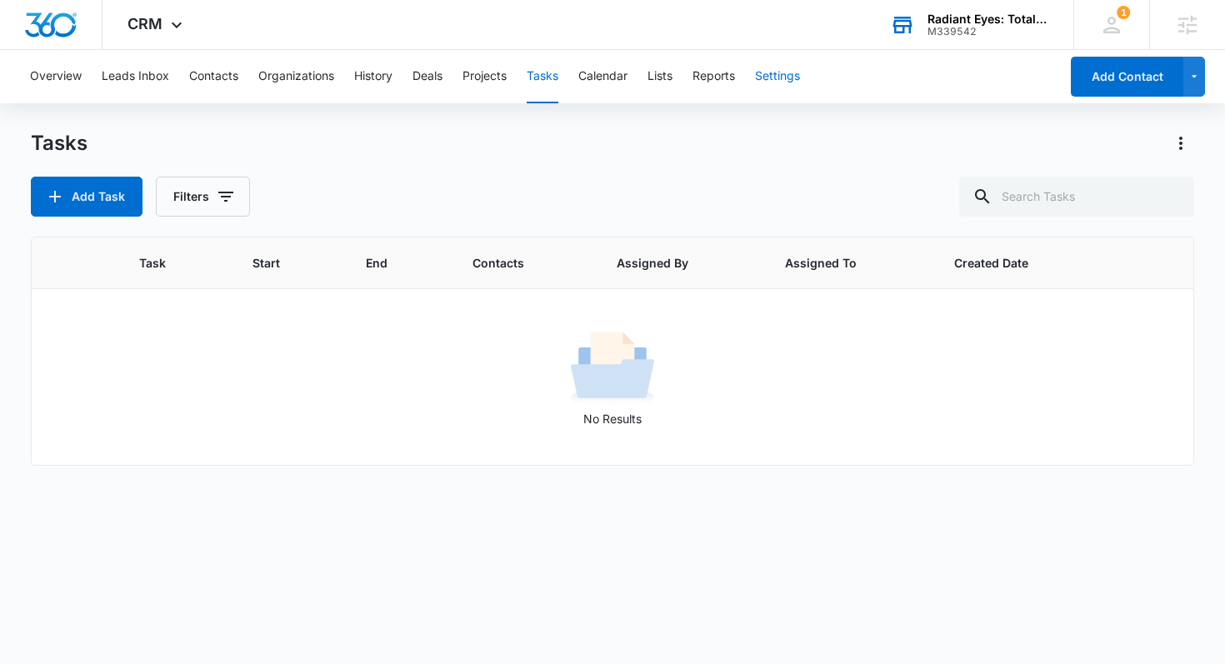
click at [774, 78] on button "Settings" at bounding box center [777, 76] width 45 height 53
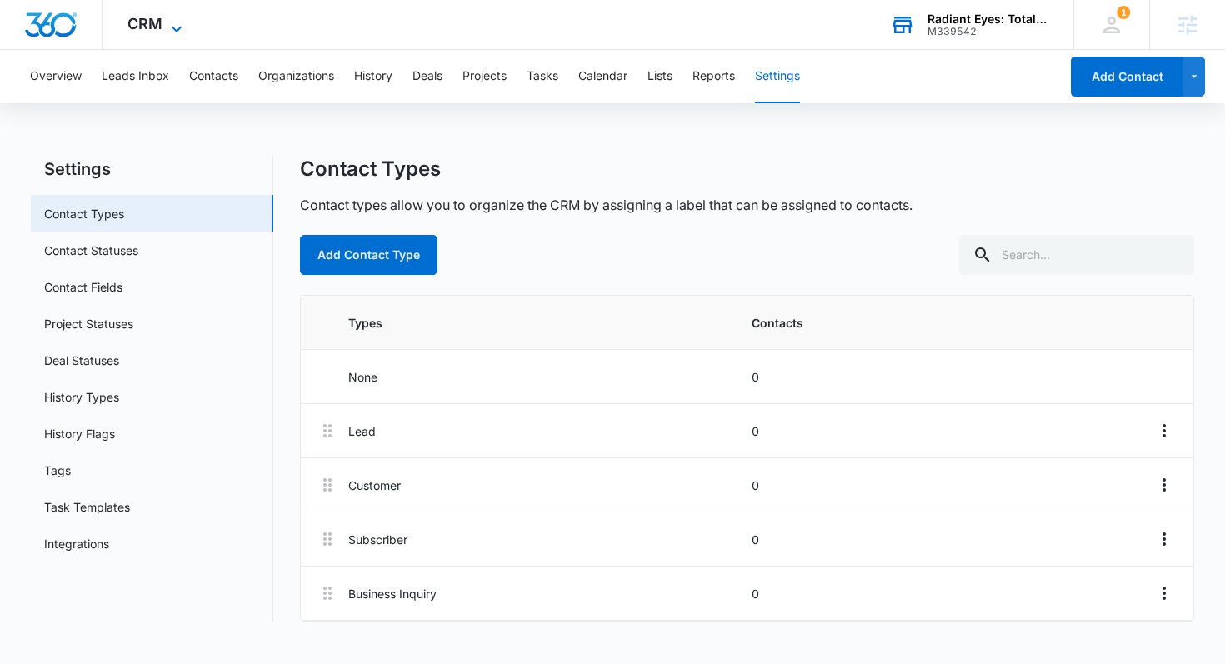
click at [176, 28] on icon at bounding box center [177, 29] width 20 height 20
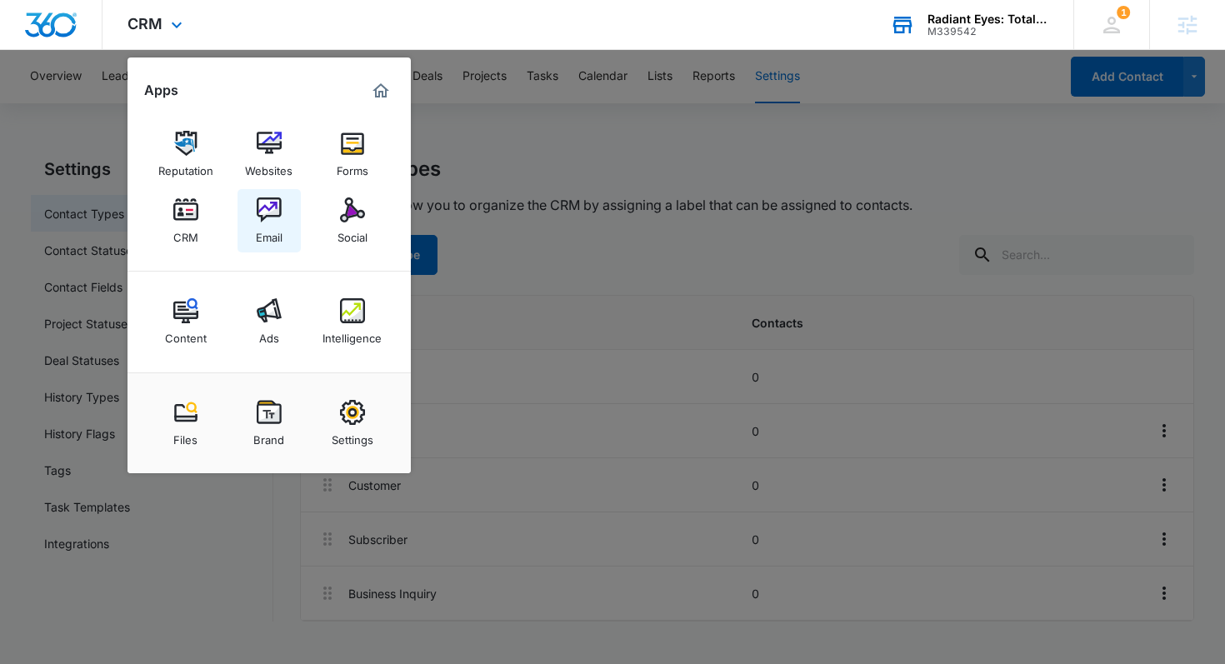
click at [261, 231] on div "Email" at bounding box center [269, 234] width 27 height 22
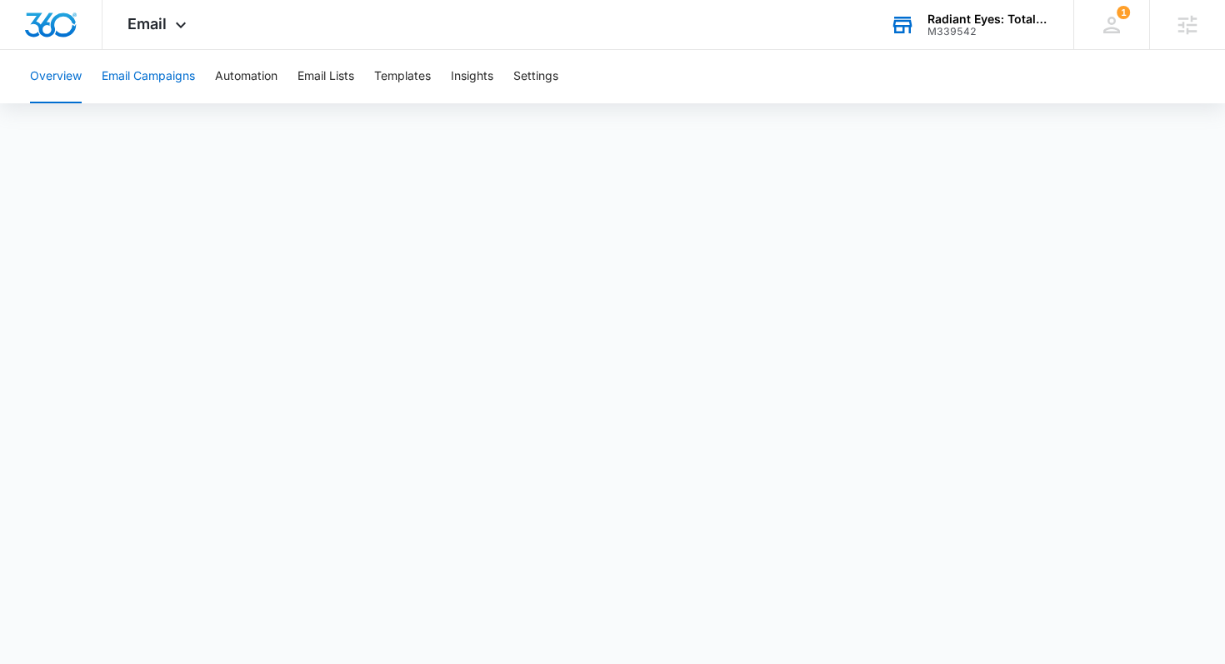
click at [173, 76] on button "Email Campaigns" at bounding box center [148, 76] width 93 height 53
click at [243, 78] on button "Automation" at bounding box center [246, 76] width 63 height 53
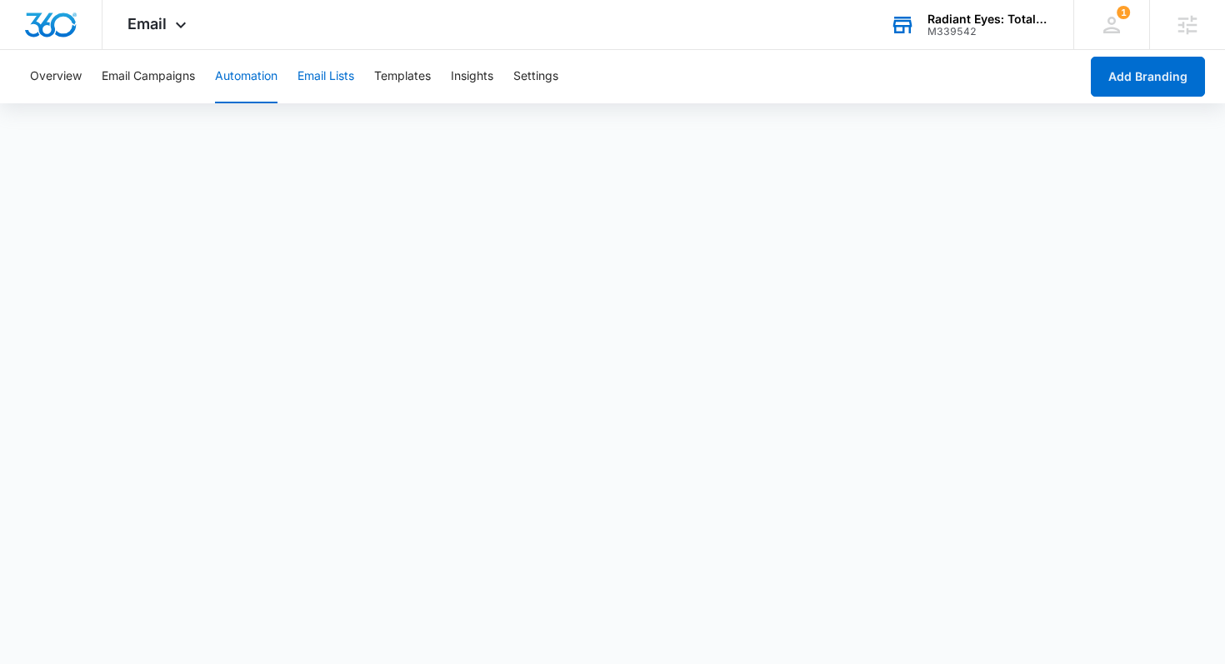
click at [333, 76] on button "Email Lists" at bounding box center [326, 76] width 57 height 53
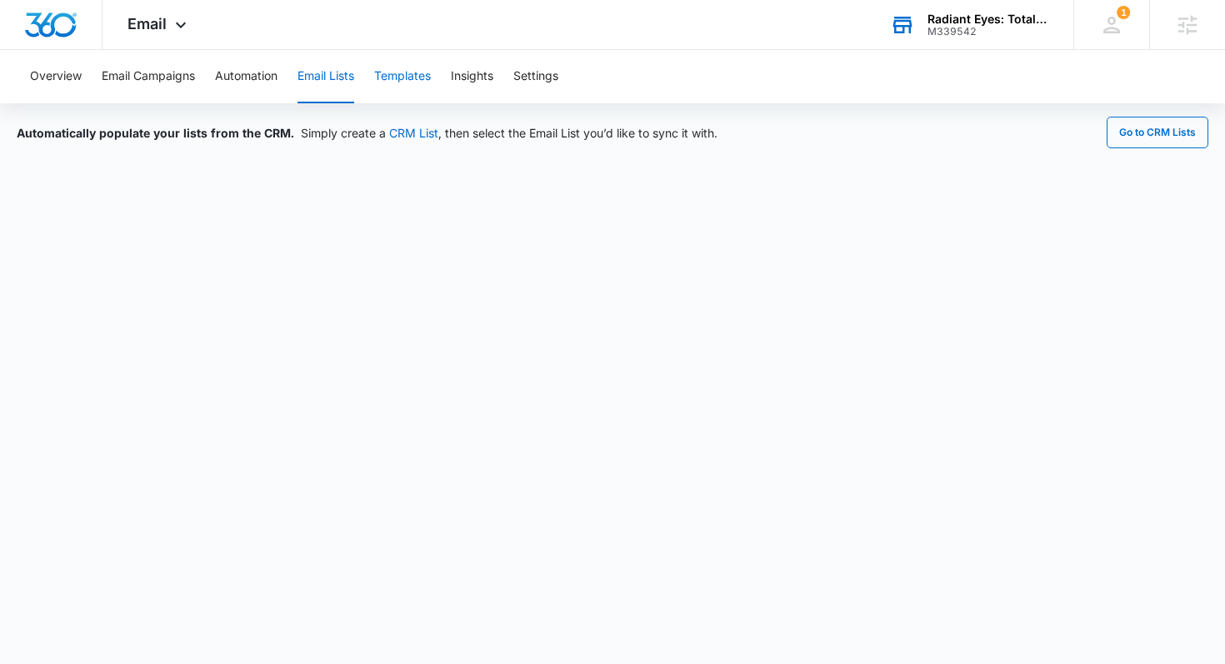
click at [424, 73] on button "Templates" at bounding box center [402, 76] width 57 height 53
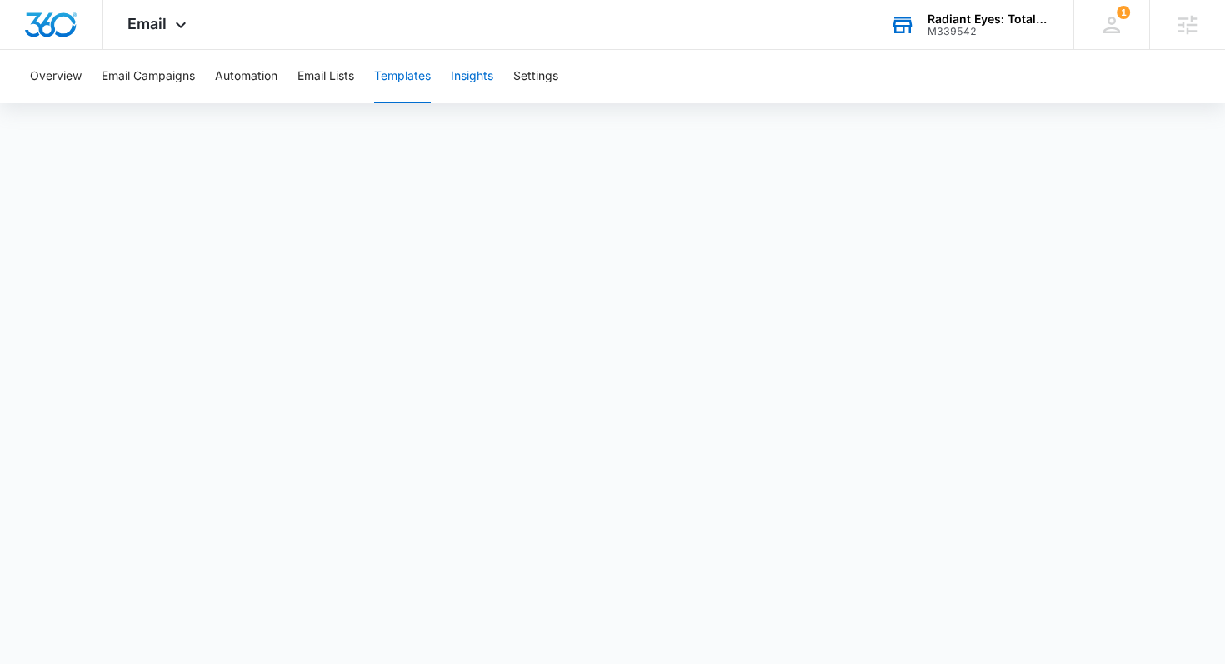
click at [473, 73] on button "Insights" at bounding box center [472, 76] width 43 height 53
click at [138, 24] on span "Email" at bounding box center [147, 24] width 39 height 18
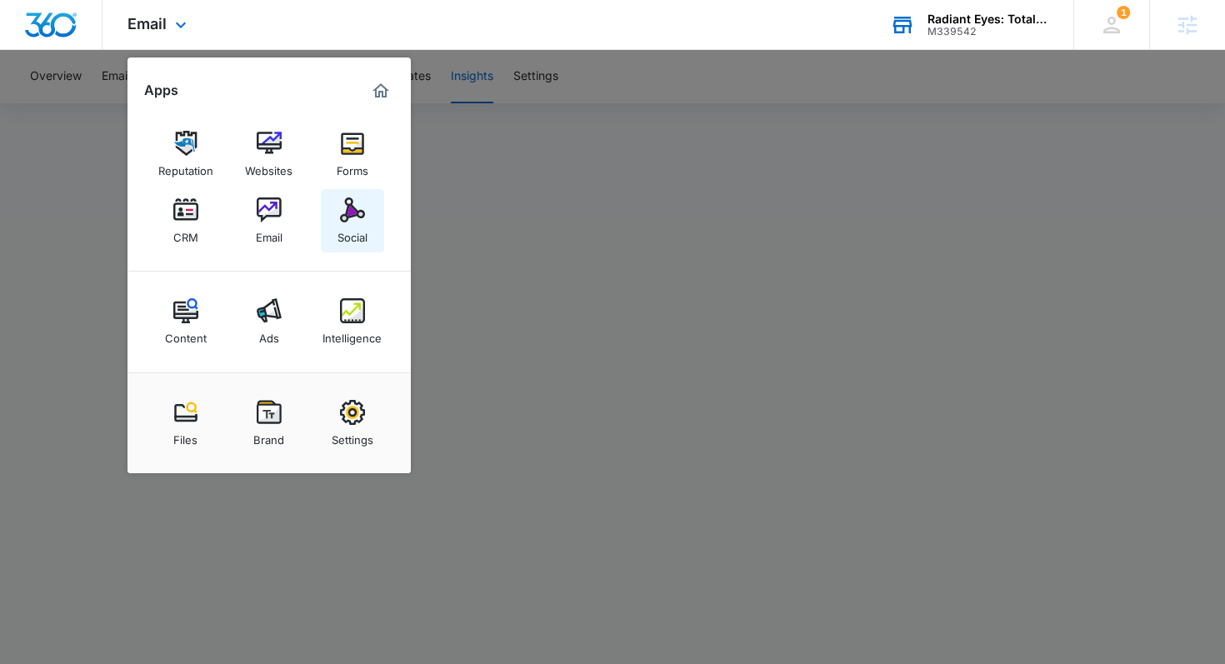
click at [343, 225] on div "Social" at bounding box center [353, 234] width 30 height 22
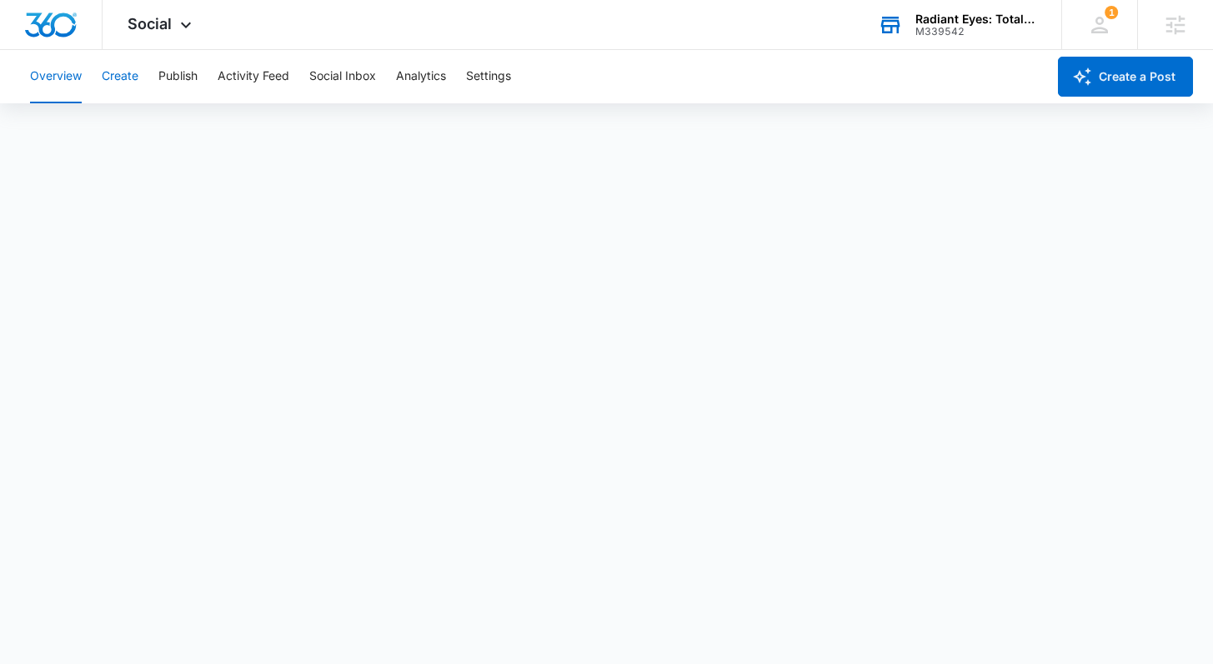
click at [121, 79] on button "Create" at bounding box center [120, 76] width 37 height 53
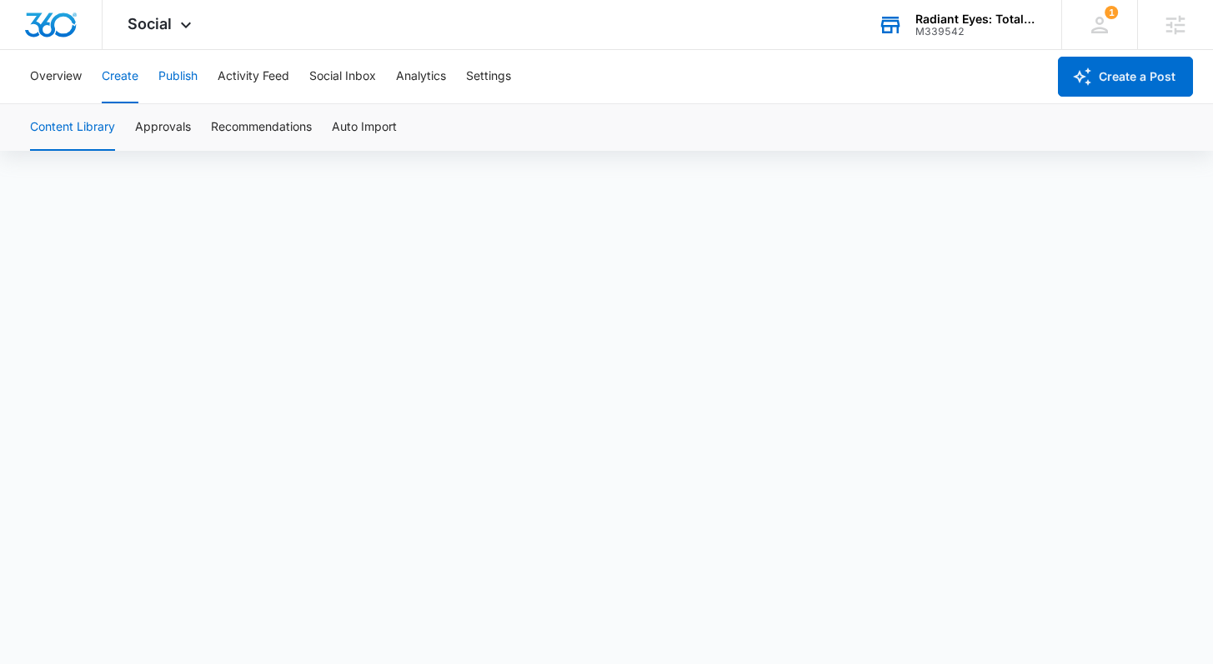
click at [177, 75] on button "Publish" at bounding box center [177, 76] width 39 height 53
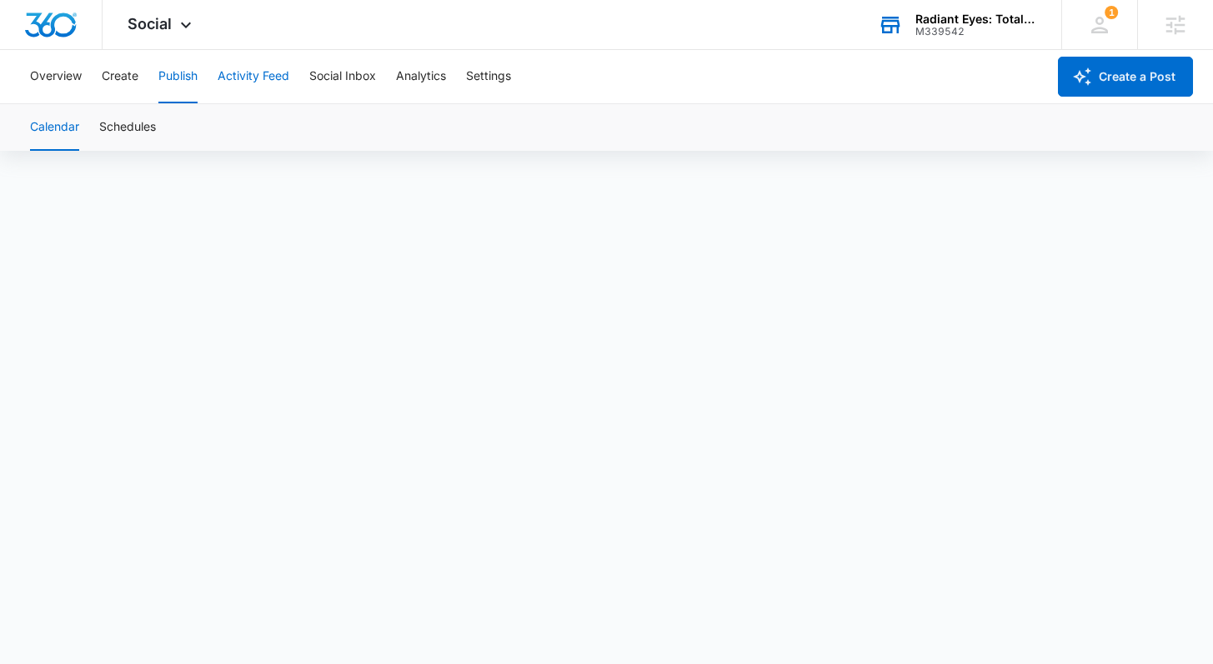
click at [254, 75] on button "Activity Feed" at bounding box center [254, 76] width 72 height 53
click at [178, 126] on button "Direct Messages" at bounding box center [168, 127] width 92 height 47
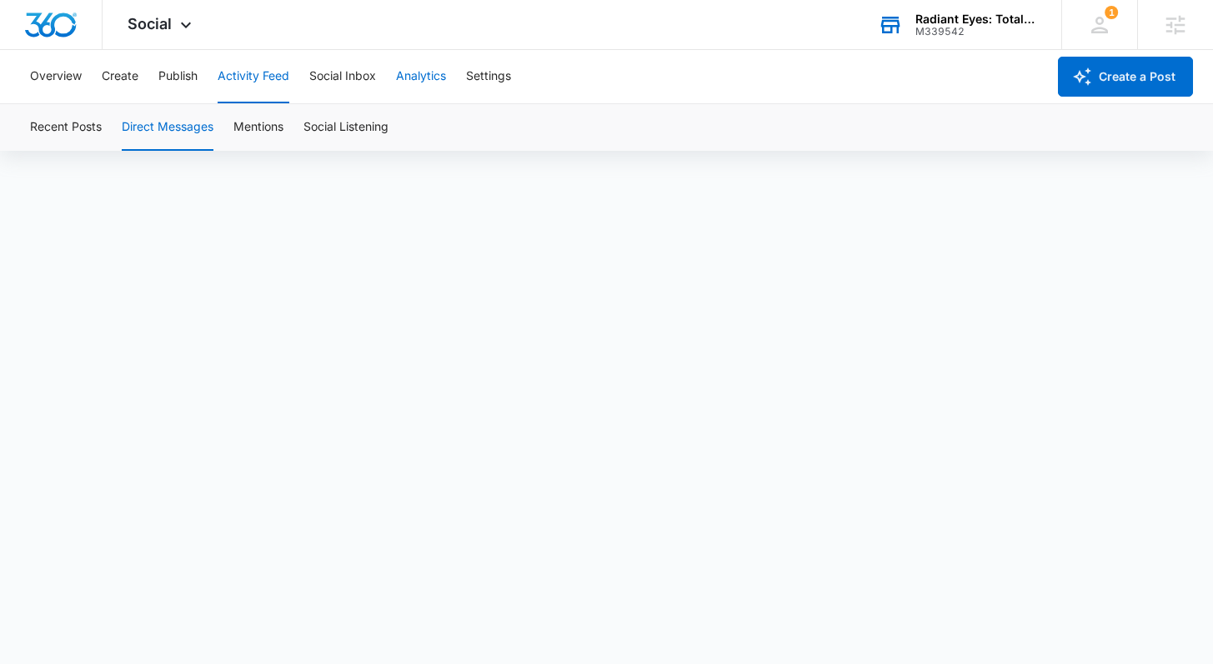
click at [420, 75] on button "Analytics" at bounding box center [421, 76] width 50 height 53
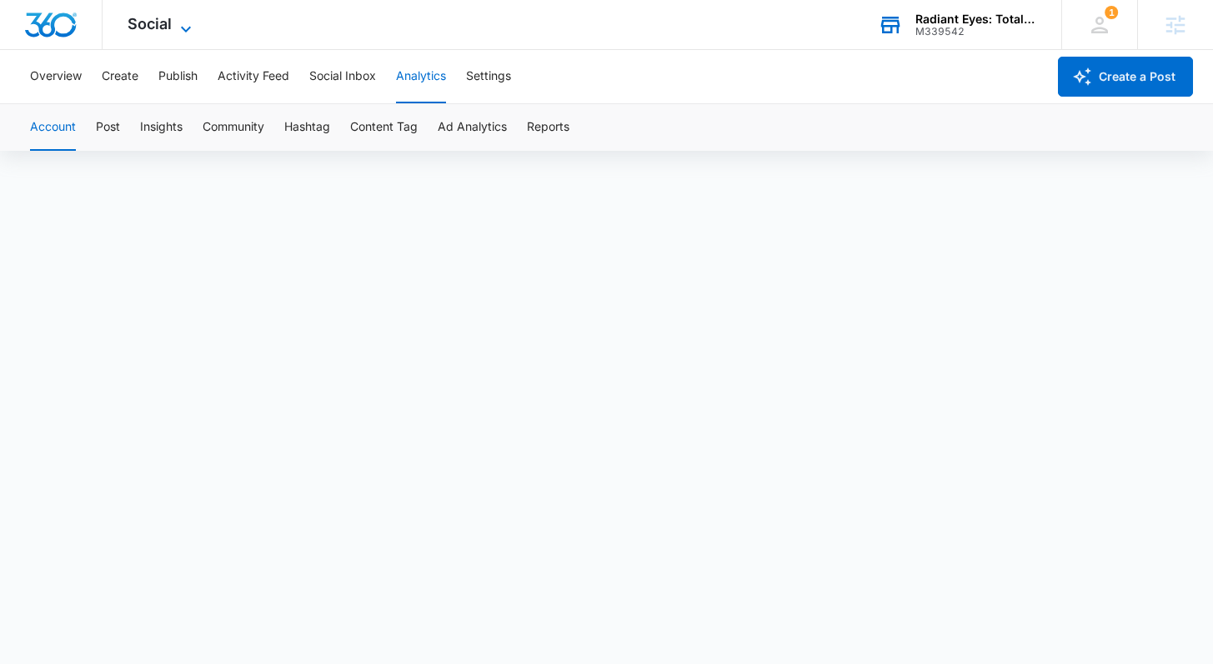
click at [187, 25] on icon at bounding box center [186, 29] width 20 height 20
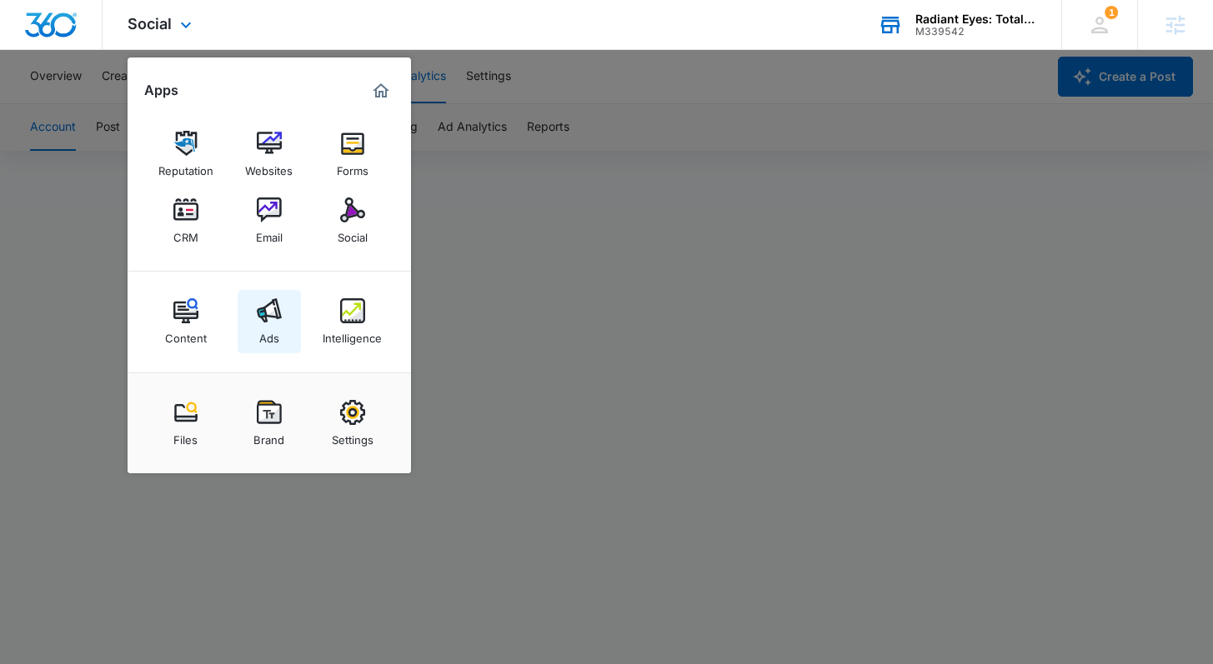
click at [275, 320] on img at bounding box center [269, 310] width 25 height 25
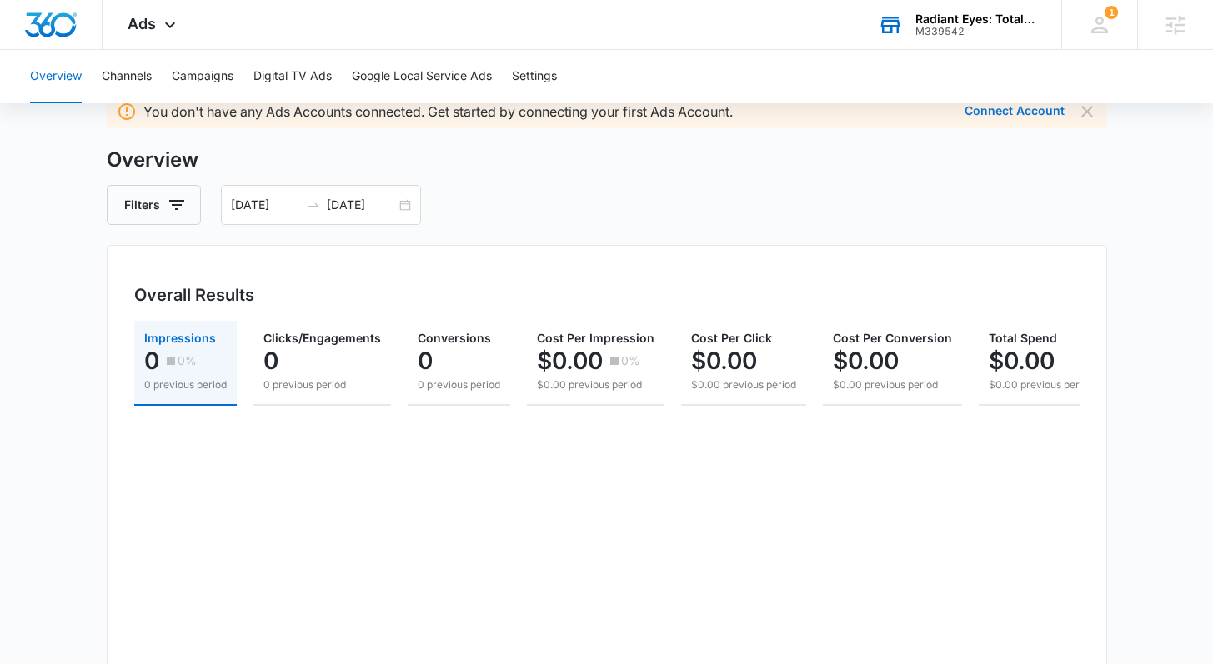
scroll to position [63, 0]
click at [125, 77] on button "Channels" at bounding box center [127, 76] width 50 height 53
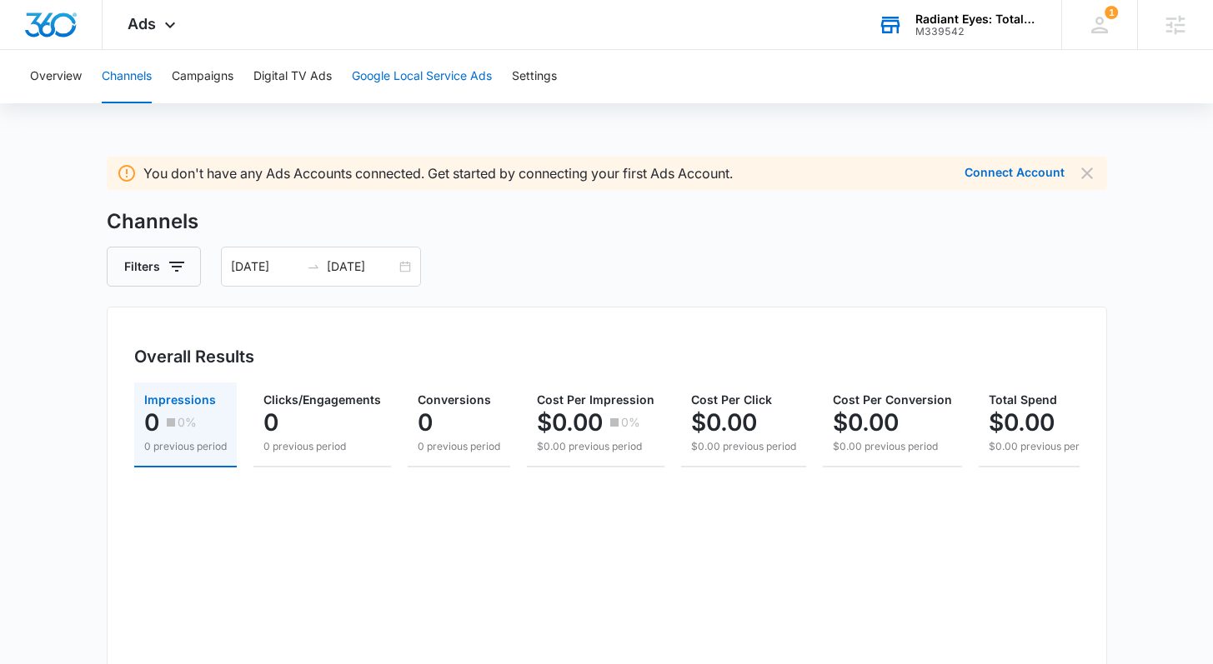
click at [410, 80] on button "Google Local Service Ads" at bounding box center [422, 76] width 140 height 53
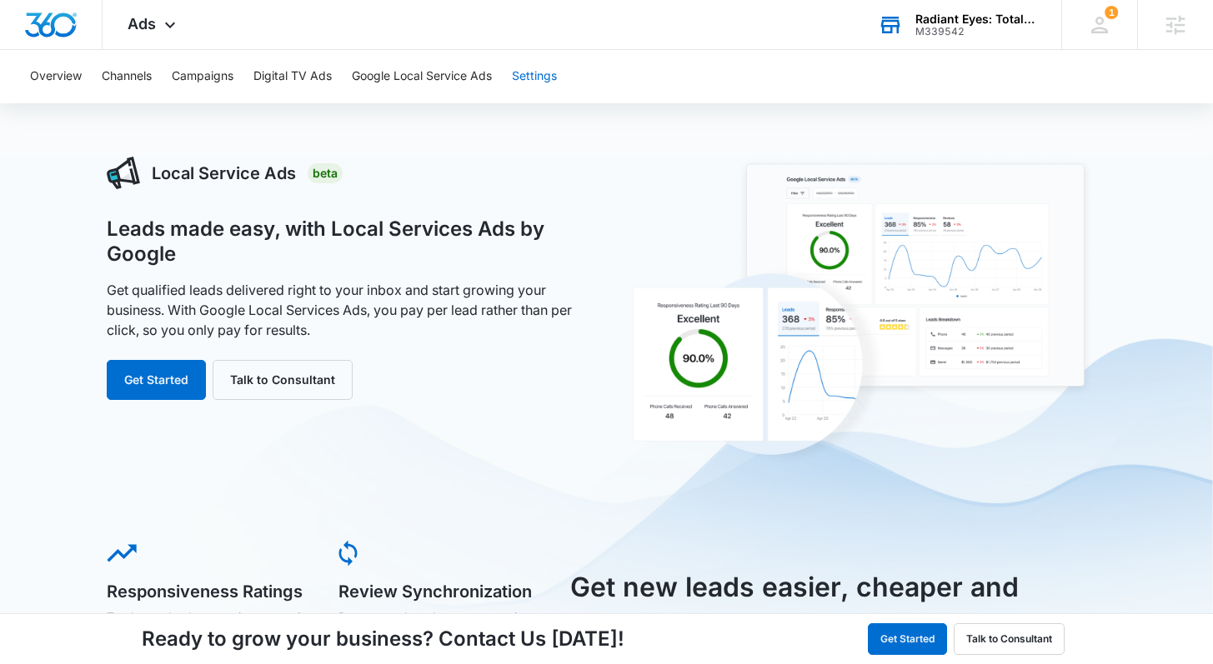
click at [545, 76] on button "Settings" at bounding box center [534, 76] width 45 height 53
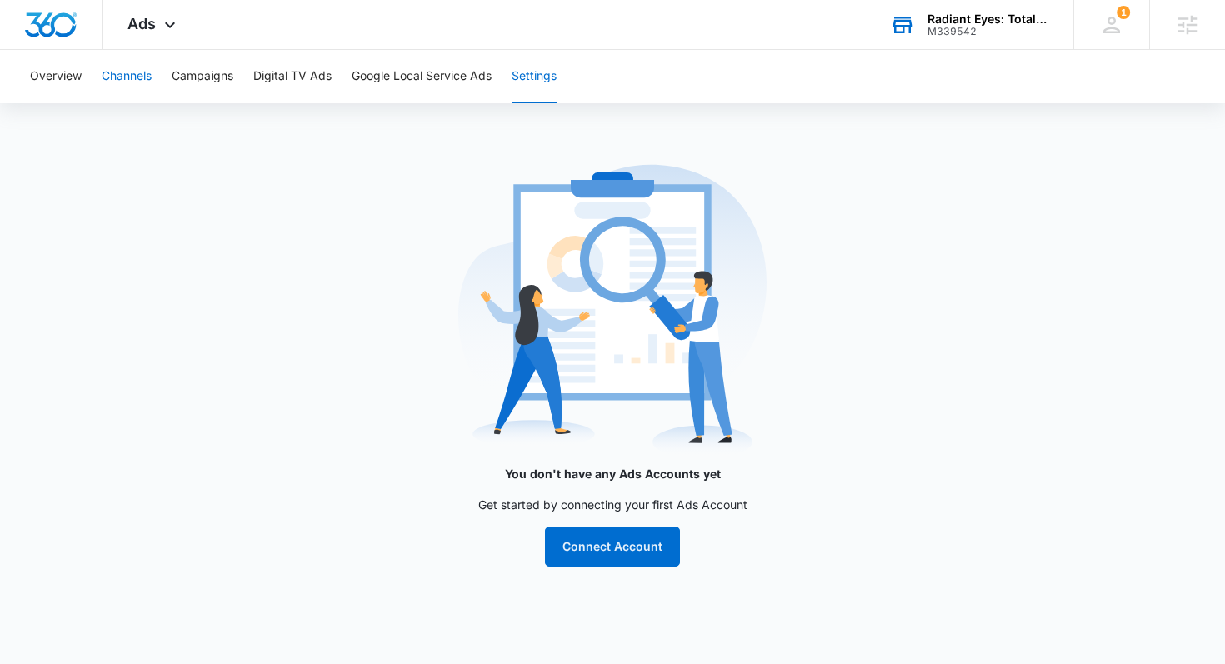
click at [122, 72] on button "Channels" at bounding box center [127, 76] width 50 height 53
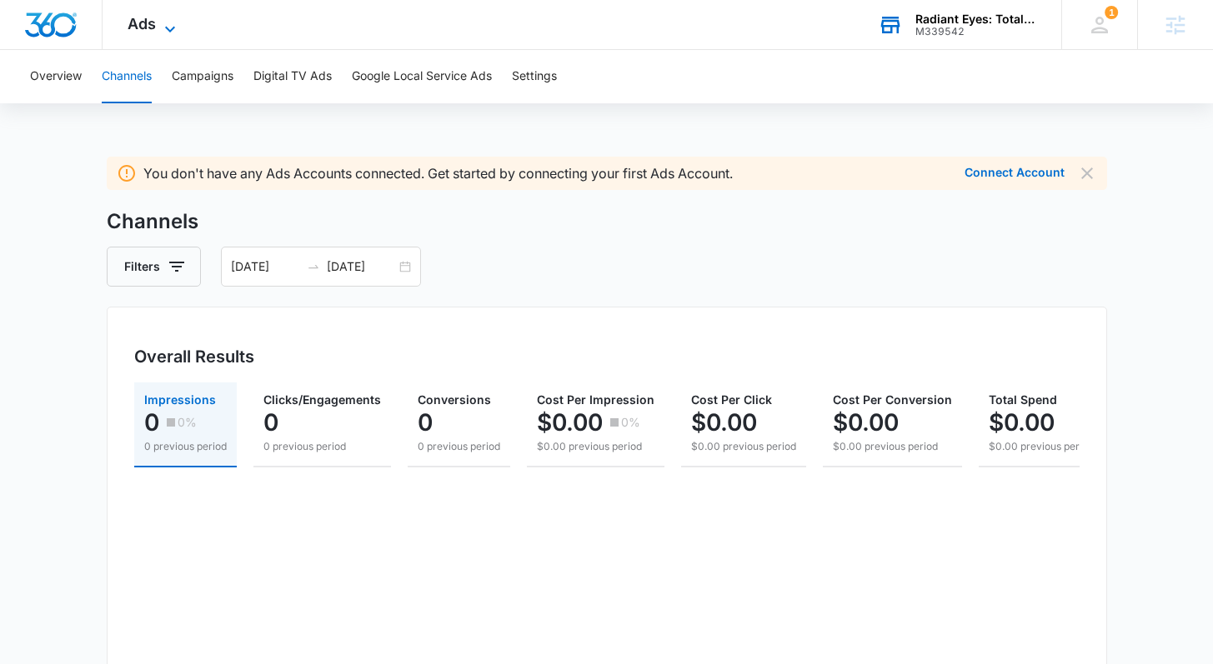
click at [147, 27] on span "Ads" at bounding box center [142, 24] width 28 height 18
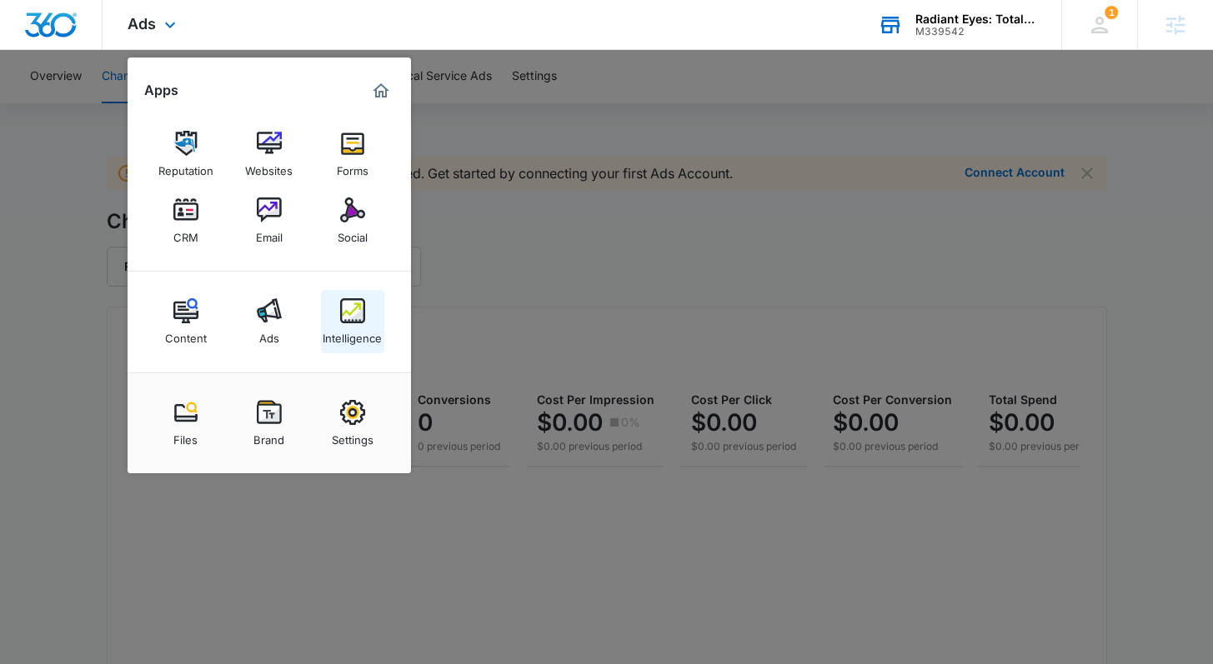
click at [349, 309] on img at bounding box center [352, 310] width 25 height 25
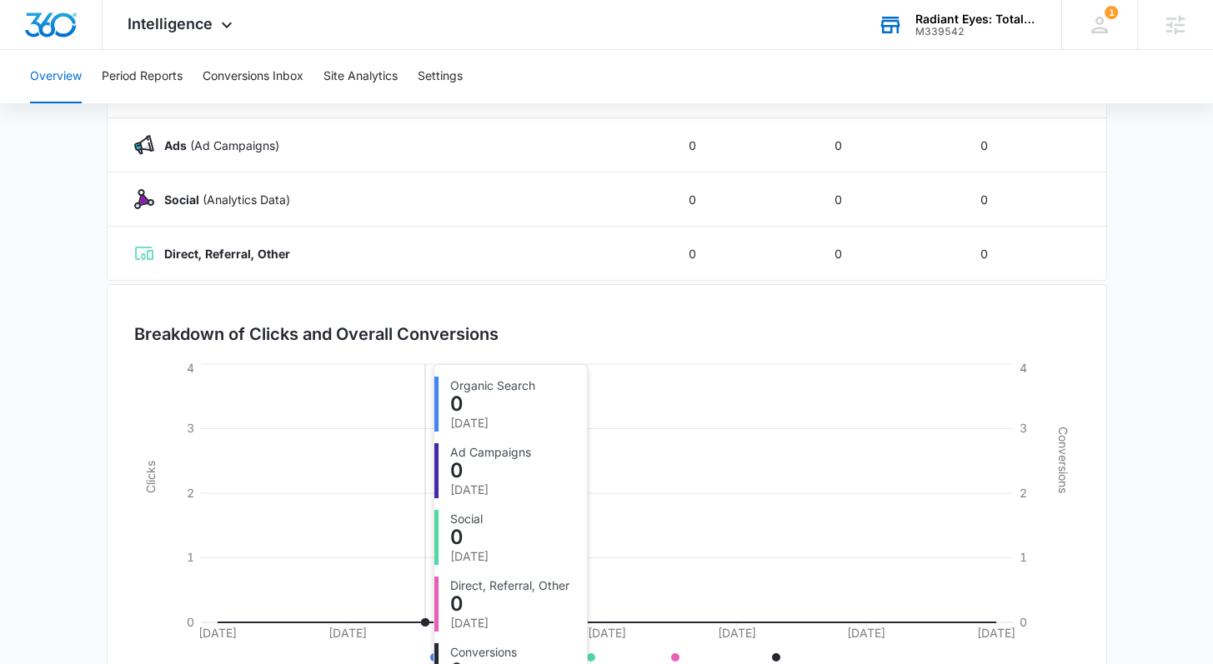
scroll to position [368, 0]
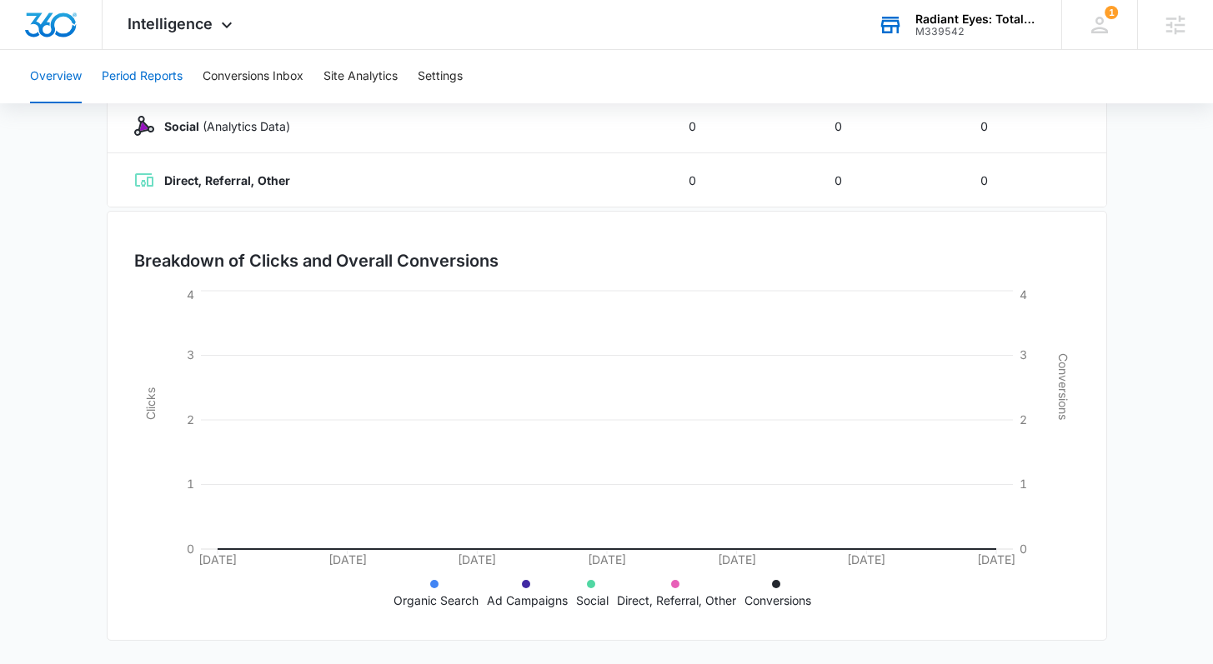
click at [156, 73] on button "Period Reports" at bounding box center [142, 76] width 81 height 53
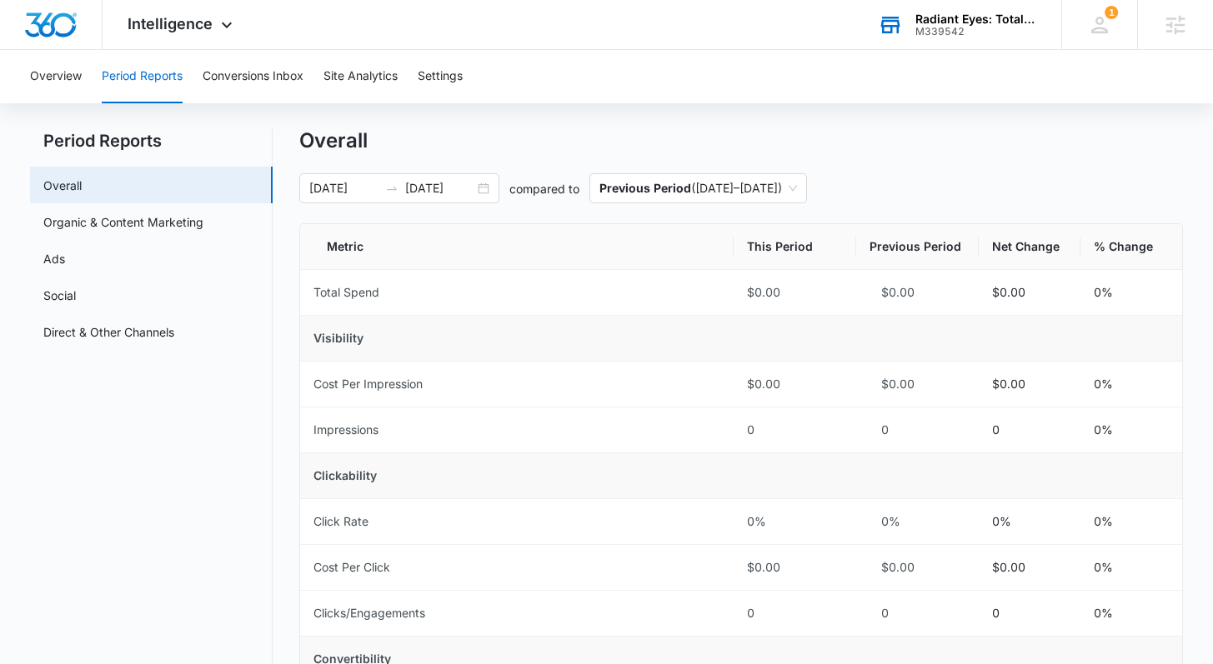
scroll to position [29, 0]
click at [218, 32] on icon at bounding box center [227, 29] width 20 height 20
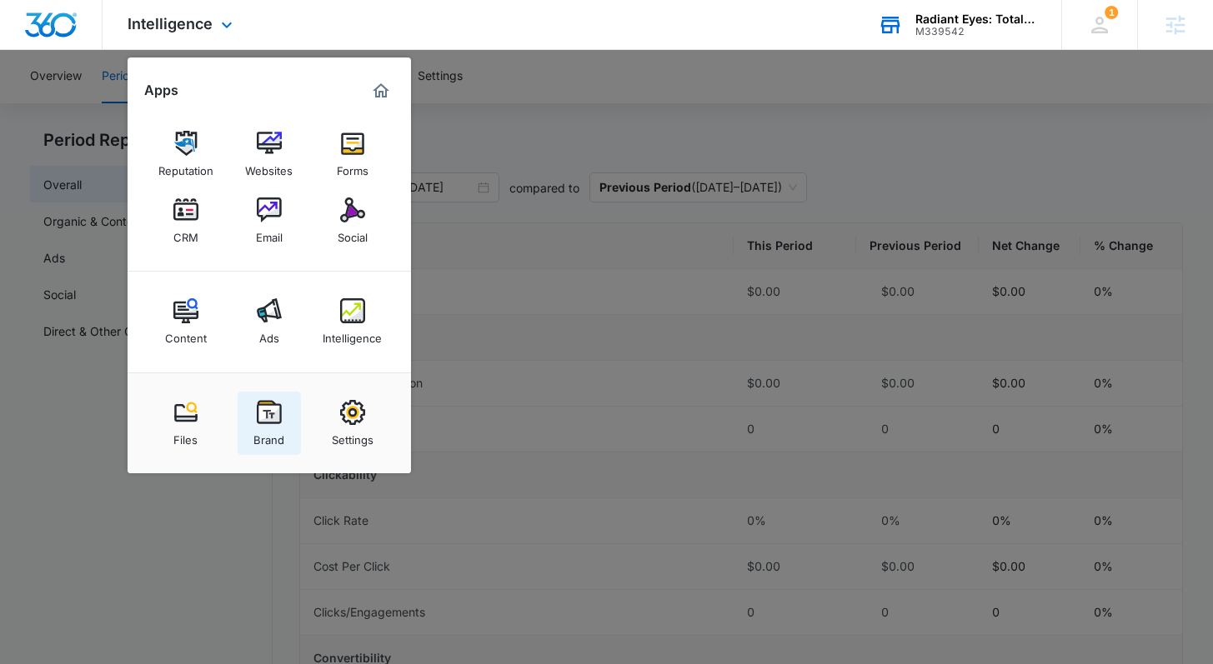
click at [270, 414] on img at bounding box center [269, 412] width 25 height 25
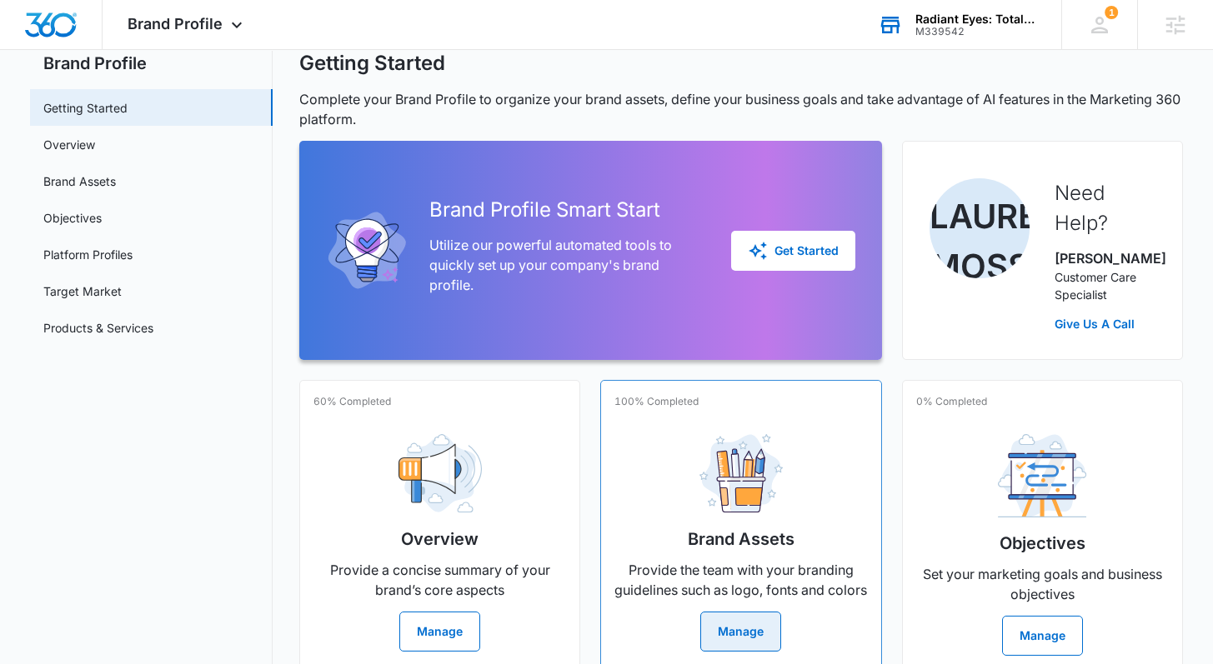
scroll to position [278, 0]
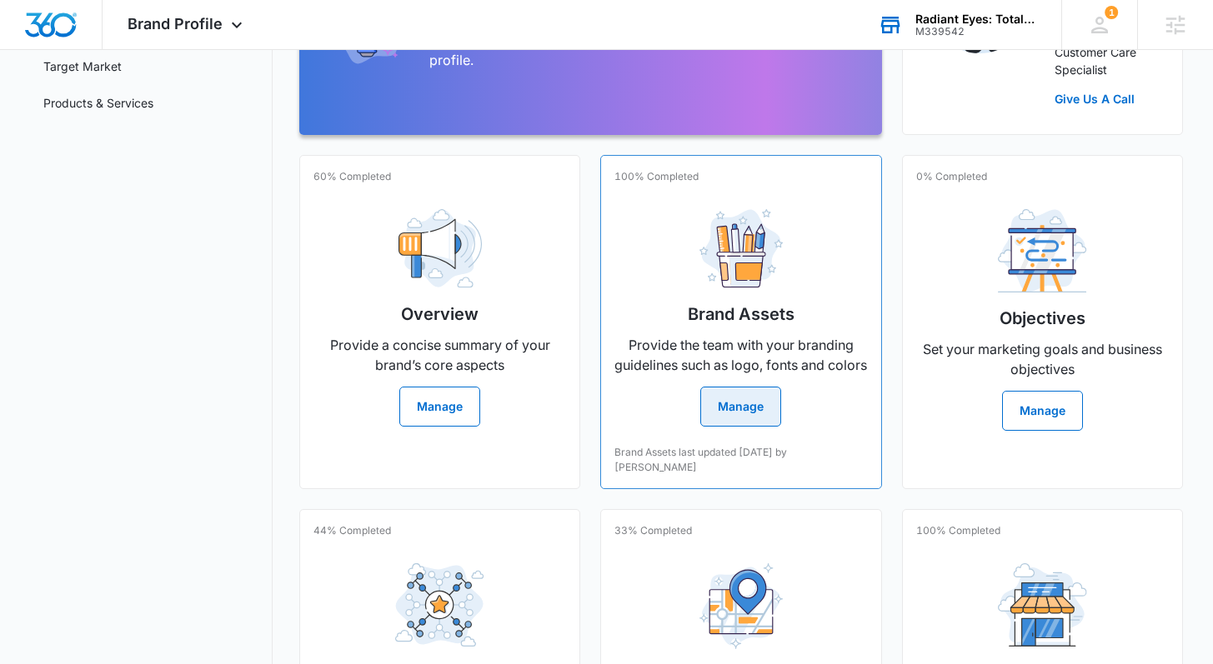
click at [744, 427] on button "Manage" at bounding box center [740, 407] width 81 height 40
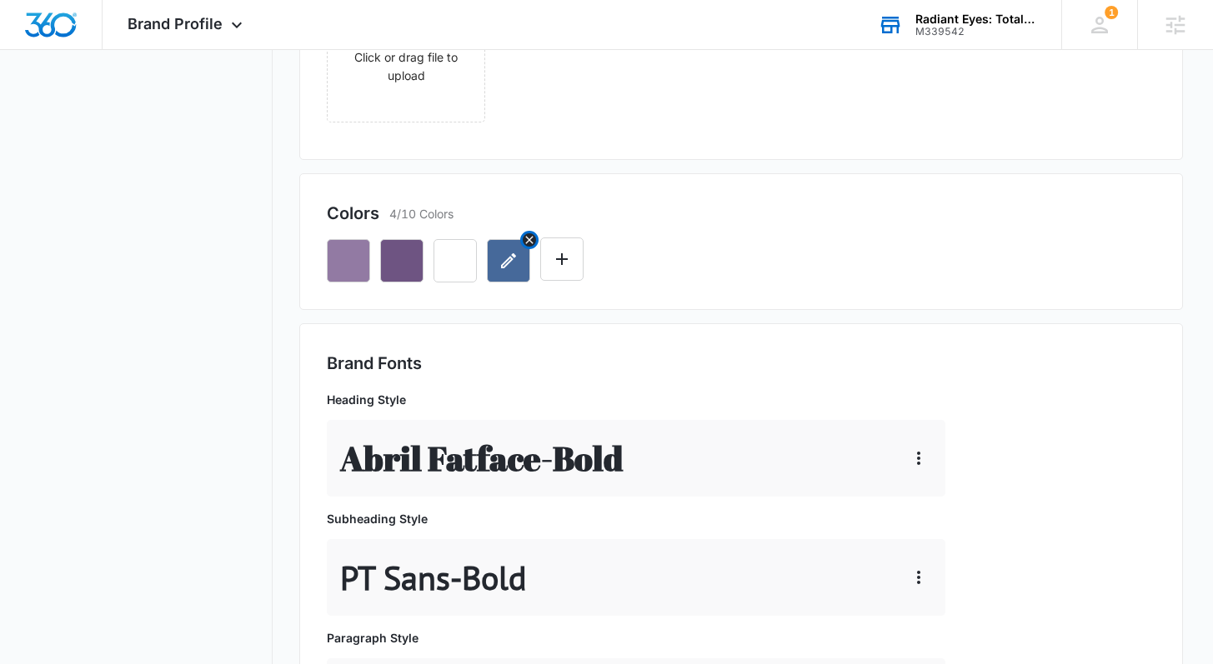
scroll to position [543, 0]
click at [533, 239] on icon "Remove" at bounding box center [529, 240] width 13 height 13
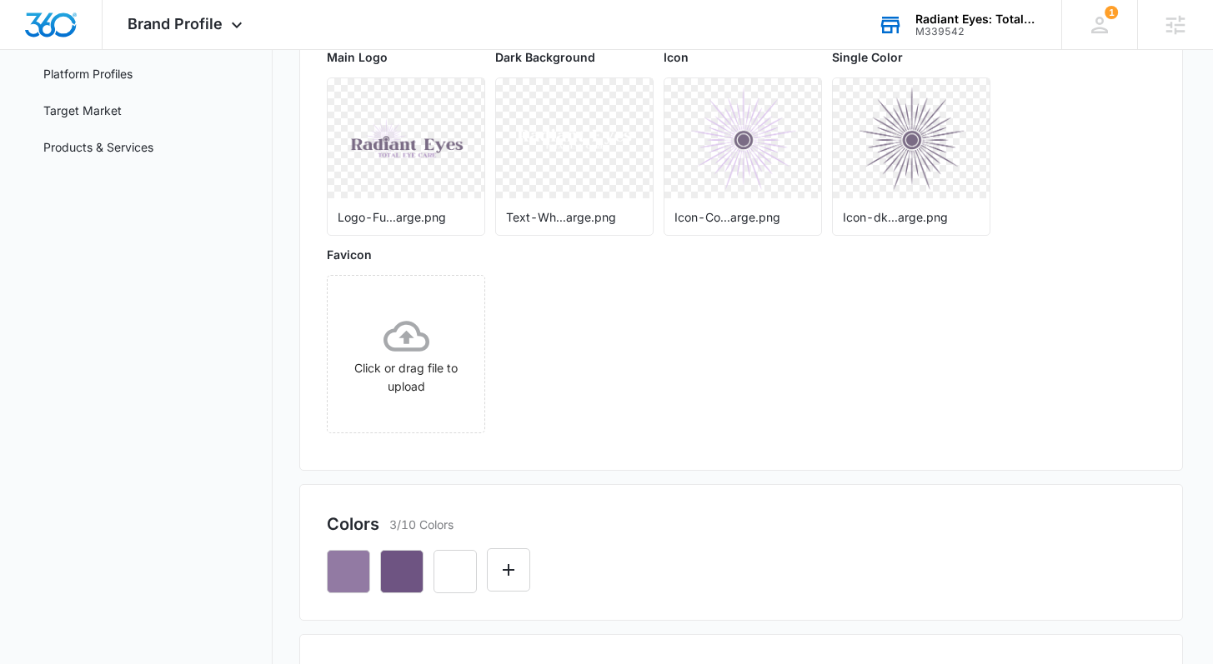
scroll to position [230, 0]
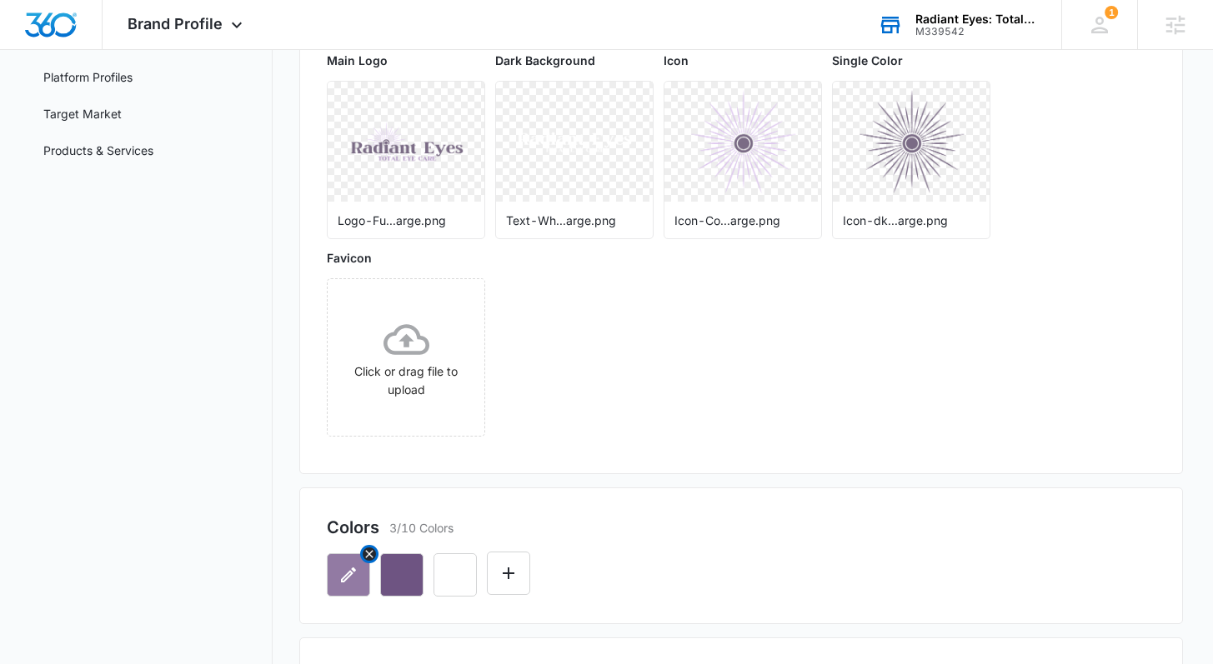
click at [347, 573] on icon "button" at bounding box center [348, 575] width 15 height 15
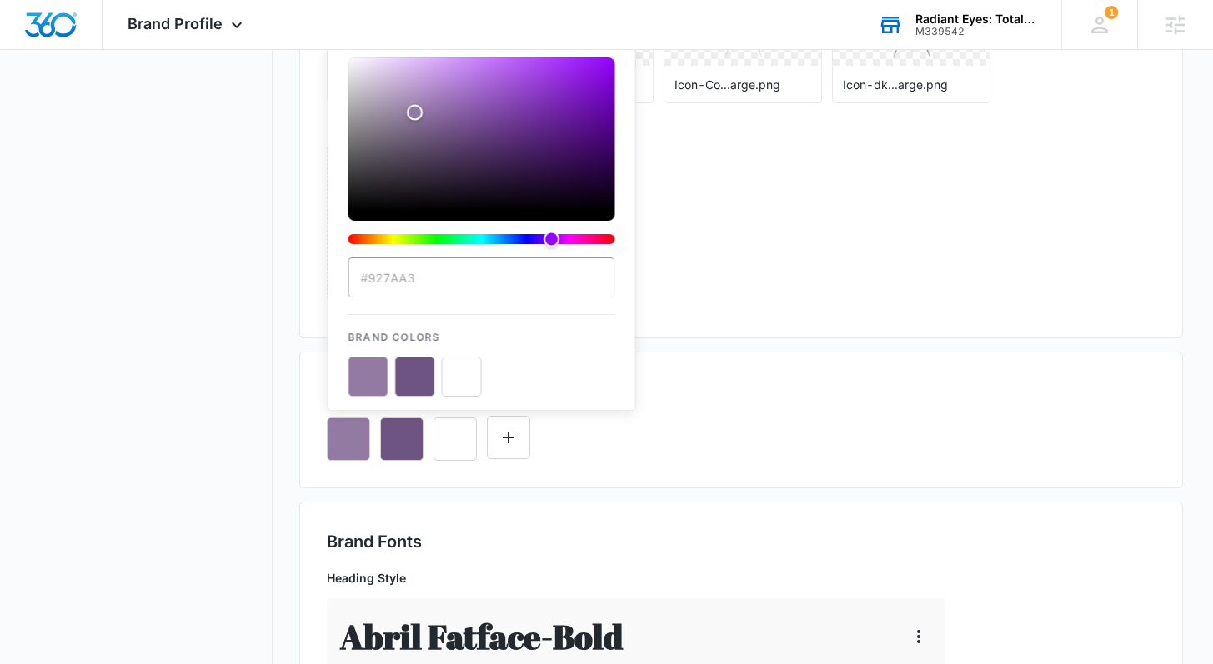
scroll to position [388, 0]
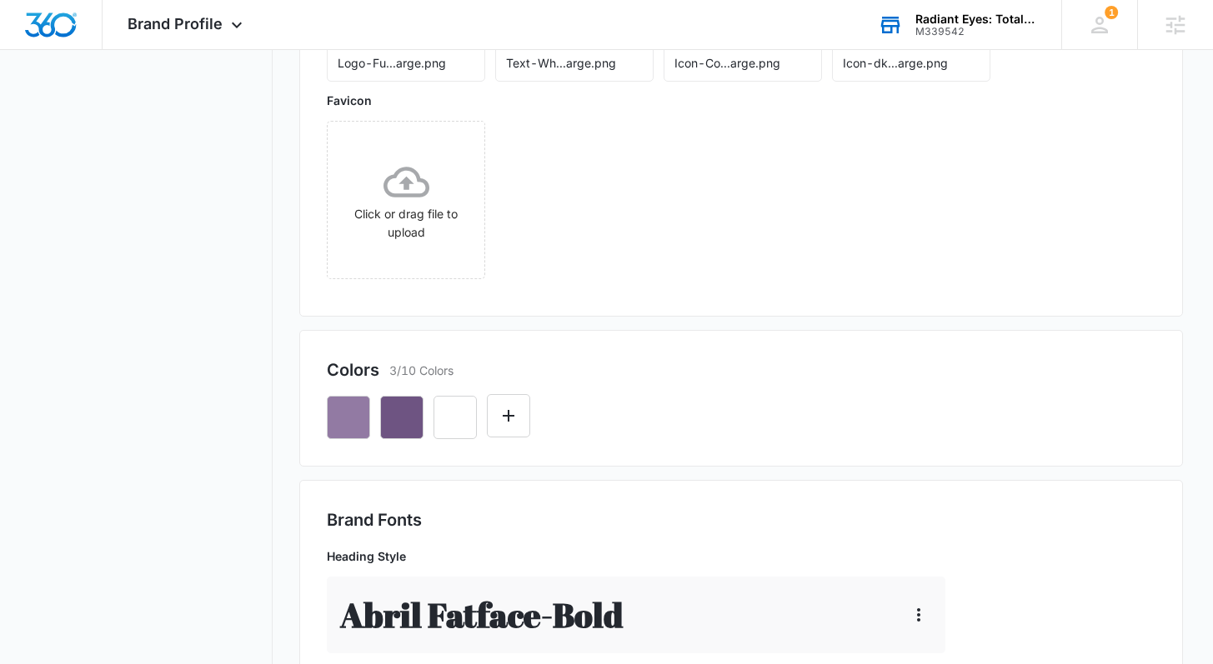
drag, startPoint x: 803, startPoint y: 312, endPoint x: 807, endPoint y: 353, distance: 41.8
click at [804, 313] on div "Logos Main Logo Logo-Fu...arge.png Dark Background Text-Wh...arge.png Icon Icon…" at bounding box center [740, 74] width 883 height 483
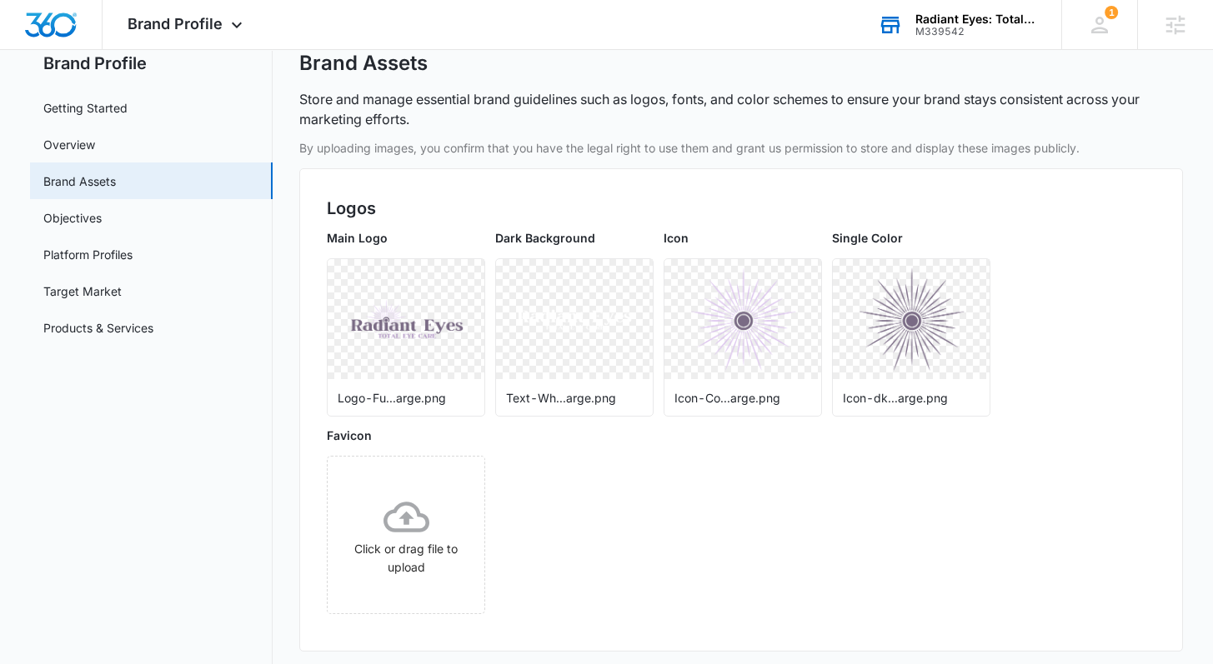
scroll to position [0, 0]
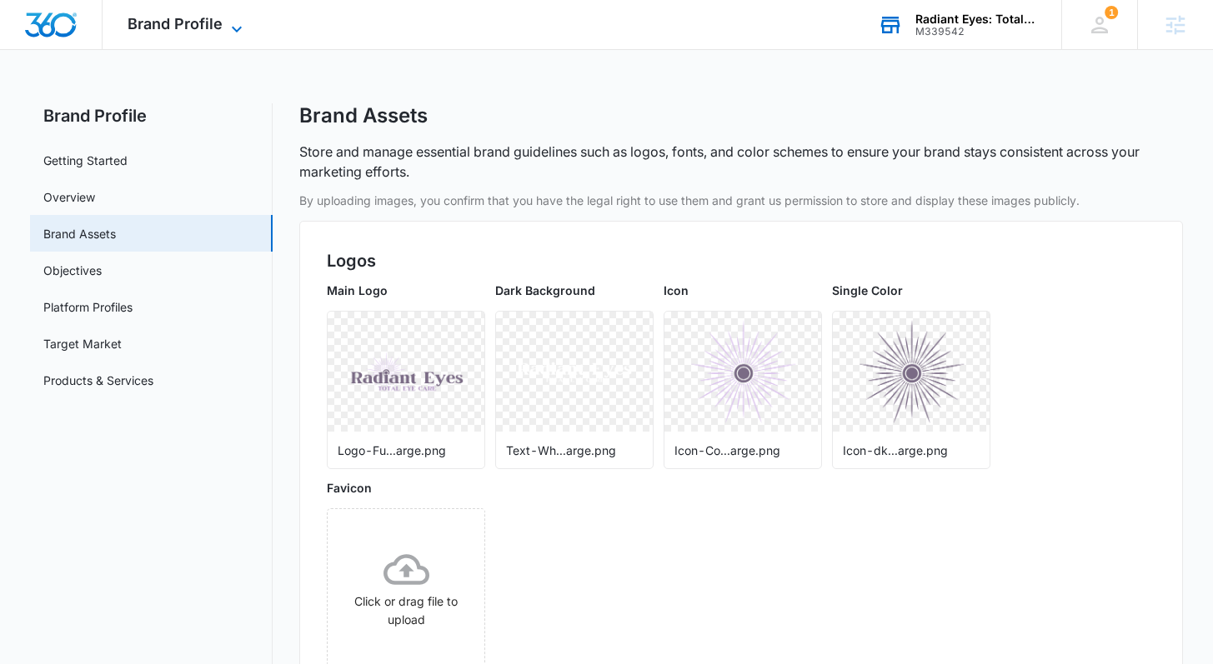
click at [203, 27] on span "Brand Profile" at bounding box center [175, 24] width 95 height 18
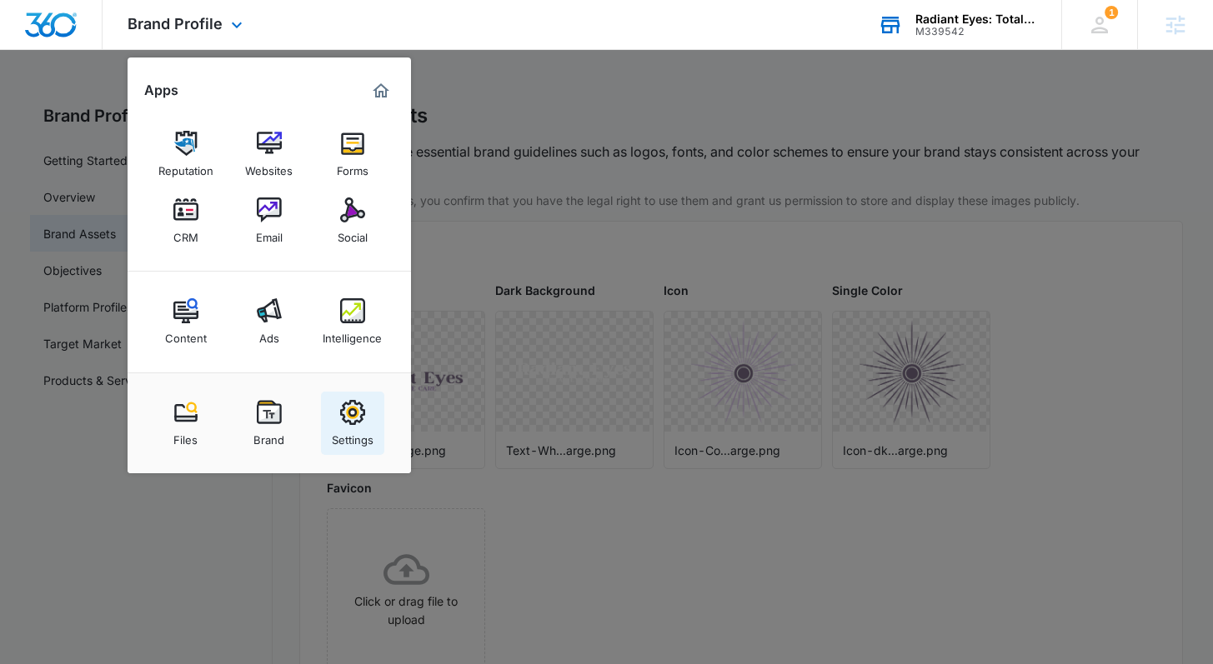
click at [361, 424] on img at bounding box center [352, 412] width 25 height 25
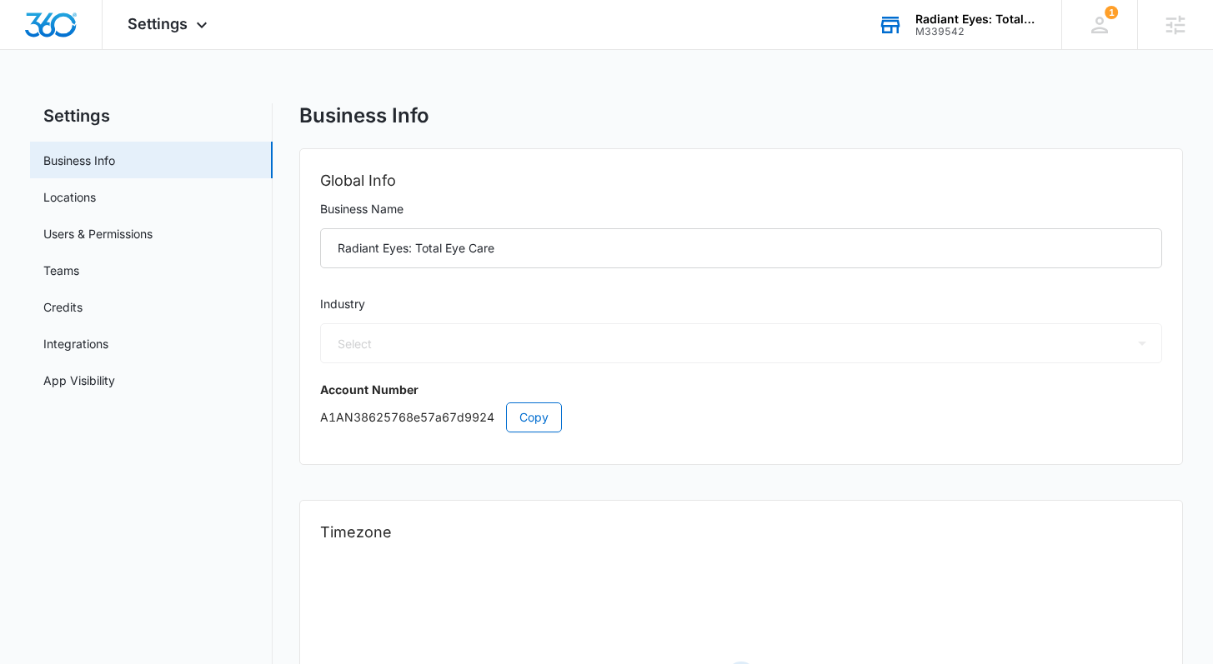
select select "13"
select select "US"
select select "America/[GEOGRAPHIC_DATA]"
click at [133, 233] on link "Users & Permissions" at bounding box center [97, 234] width 109 height 18
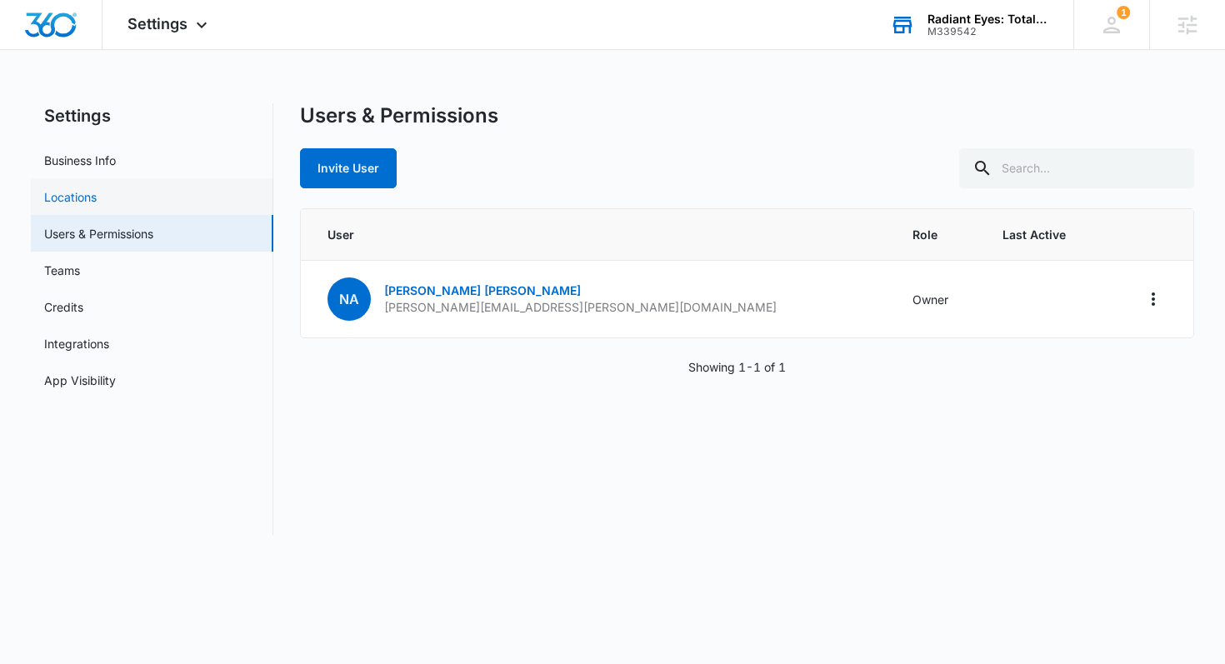
click at [97, 205] on link "Locations" at bounding box center [70, 197] width 53 height 18
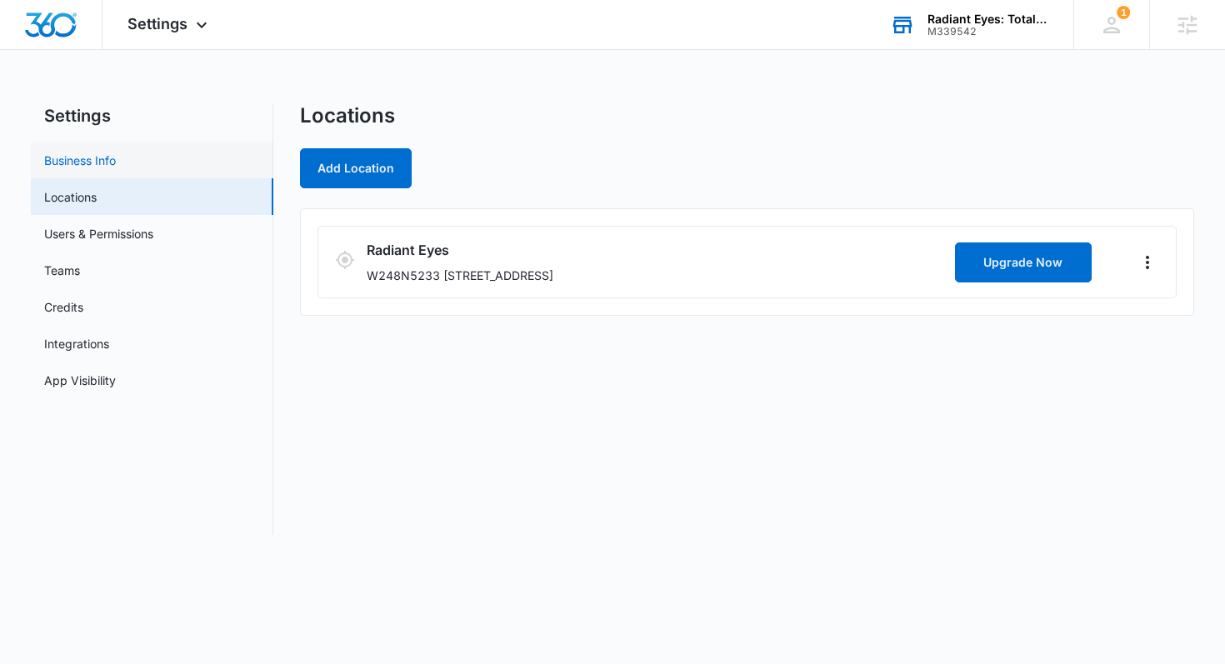
click at [103, 163] on link "Business Info" at bounding box center [80, 161] width 72 height 18
select select "13"
select select "US"
select select "America/[GEOGRAPHIC_DATA]"
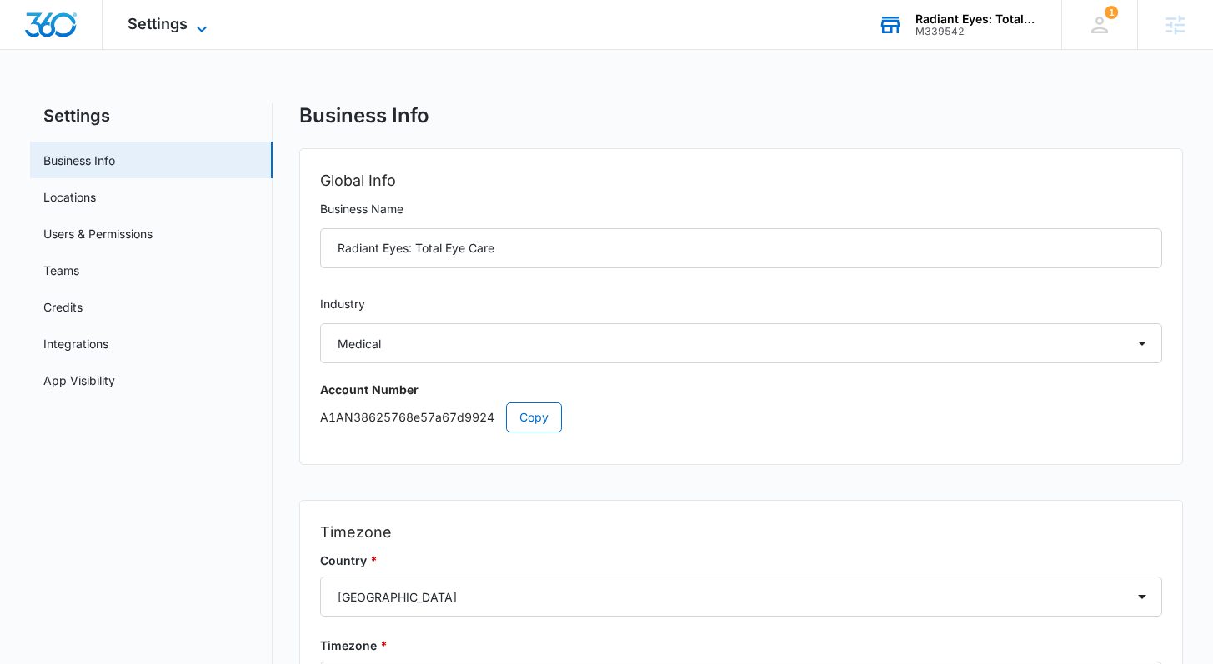
click at [185, 29] on span "Settings" at bounding box center [158, 24] width 60 height 18
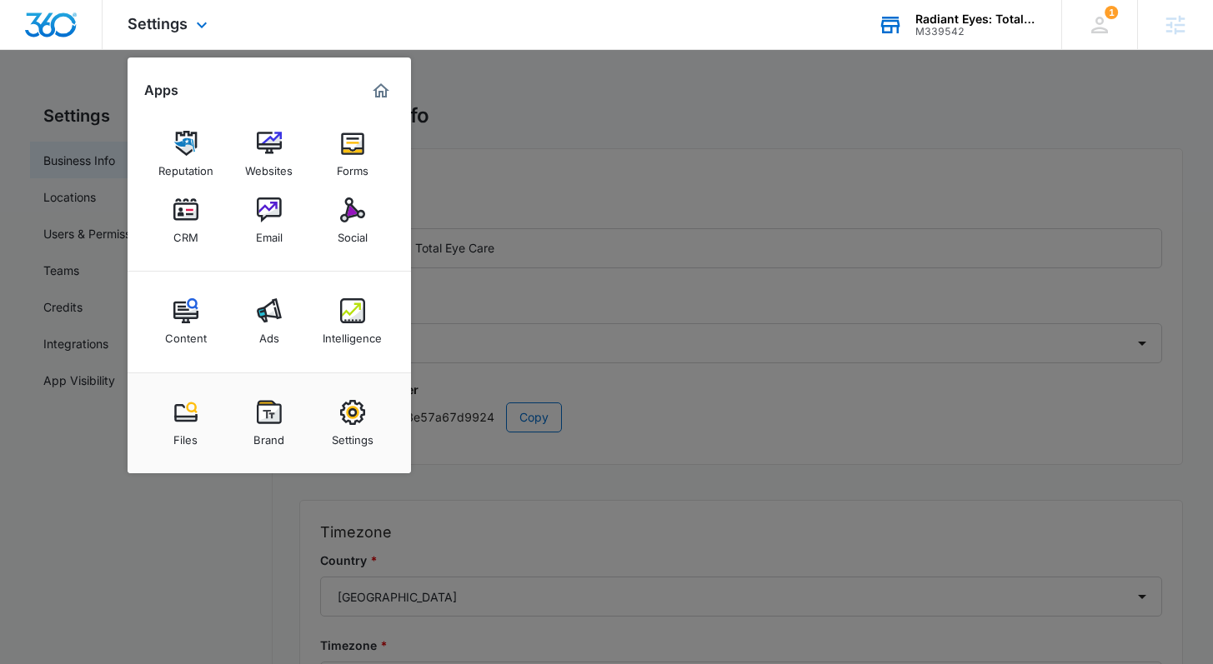
click at [382, 93] on img "Marketing 360® Dashboard" at bounding box center [381, 91] width 20 height 20
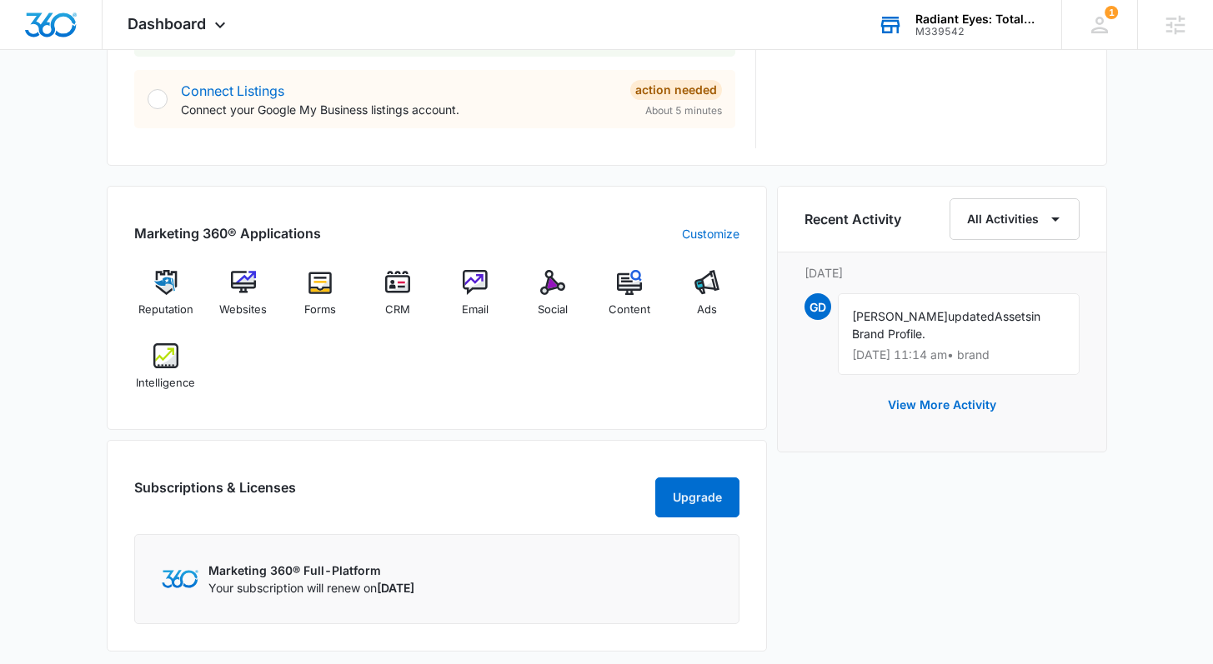
scroll to position [904, 0]
